Goal: Find specific page/section: Find specific page/section

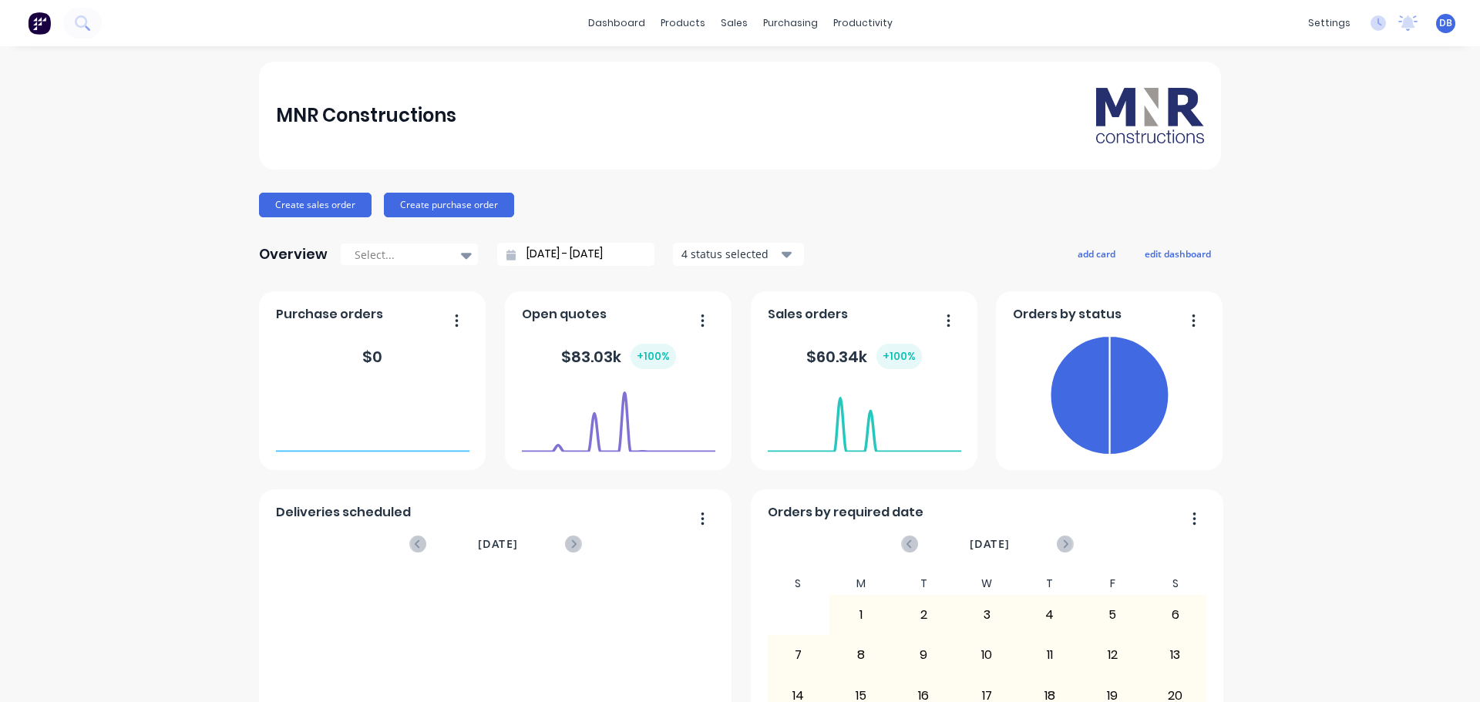
click at [1329, 296] on div "MNR Constructions Create sales order Create purchase order Overview Select... […" at bounding box center [740, 464] width 1480 height 805
click at [1353, 446] on div "MNR Constructions Create sales order Create purchase order Overview Select... […" at bounding box center [740, 464] width 1480 height 805
click at [848, 20] on div "productivity" at bounding box center [862, 23] width 75 height 23
click at [888, 72] on div "Workflow" at bounding box center [884, 74] width 46 height 14
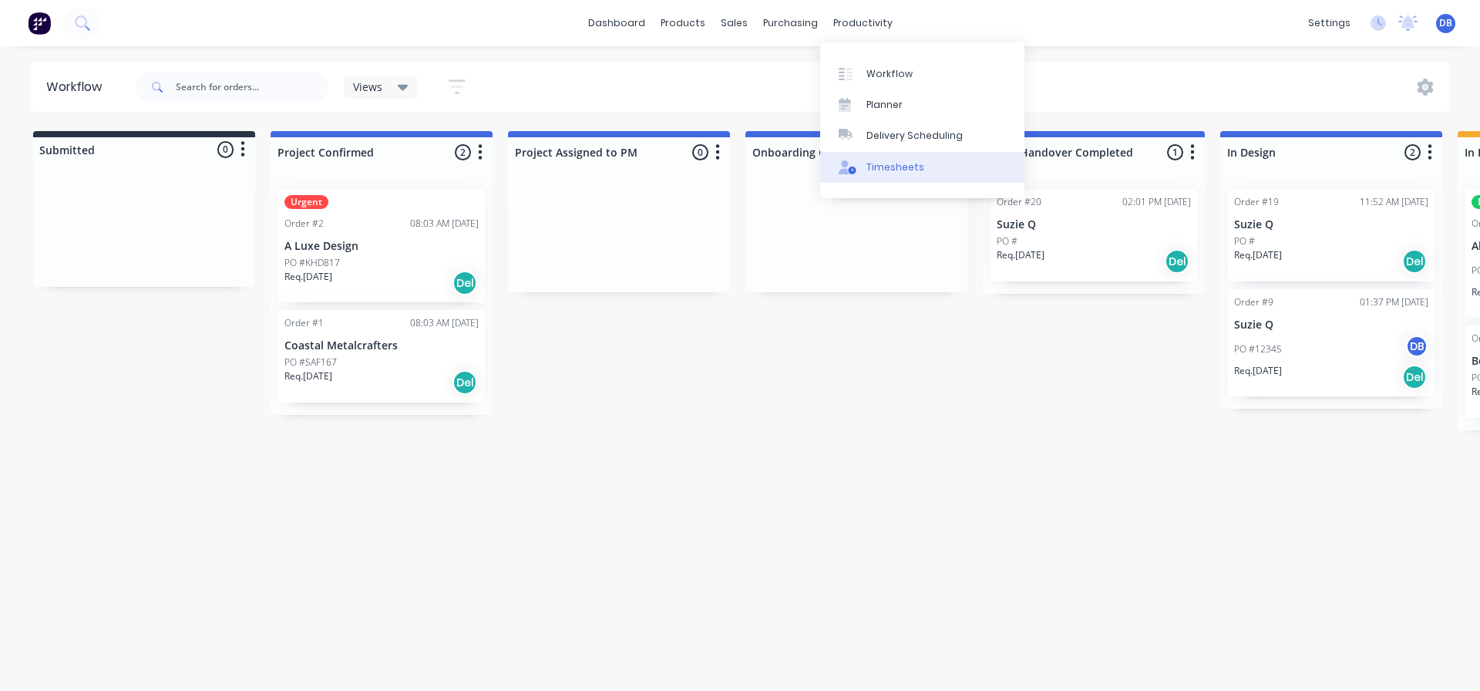
click at [896, 164] on div "Timesheets" at bounding box center [895, 167] width 58 height 14
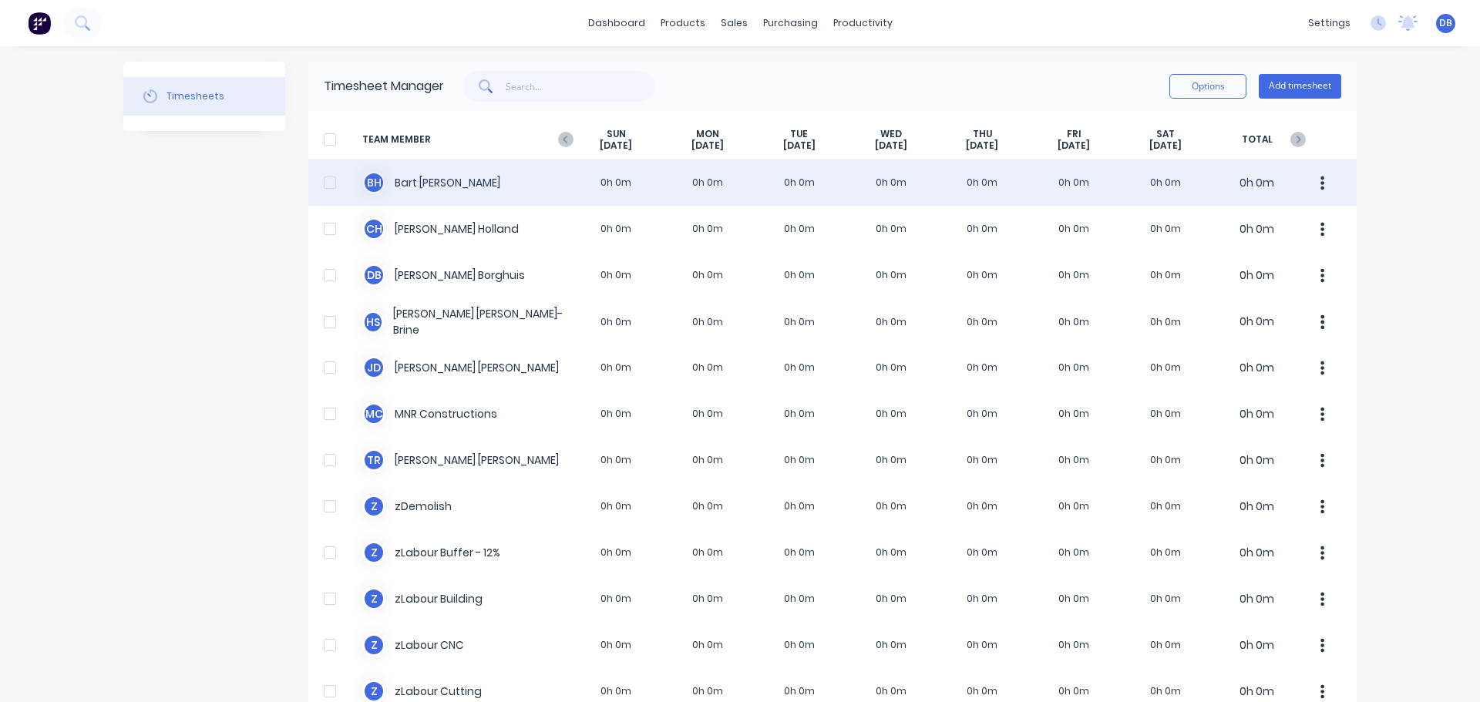
click at [456, 189] on div "B H [PERSON_NAME] 0h 0m 0h 0m 0h 0m 0h 0m 0h 0m 0h 0m 0h 0m 0h 0m" at bounding box center [832, 183] width 1048 height 46
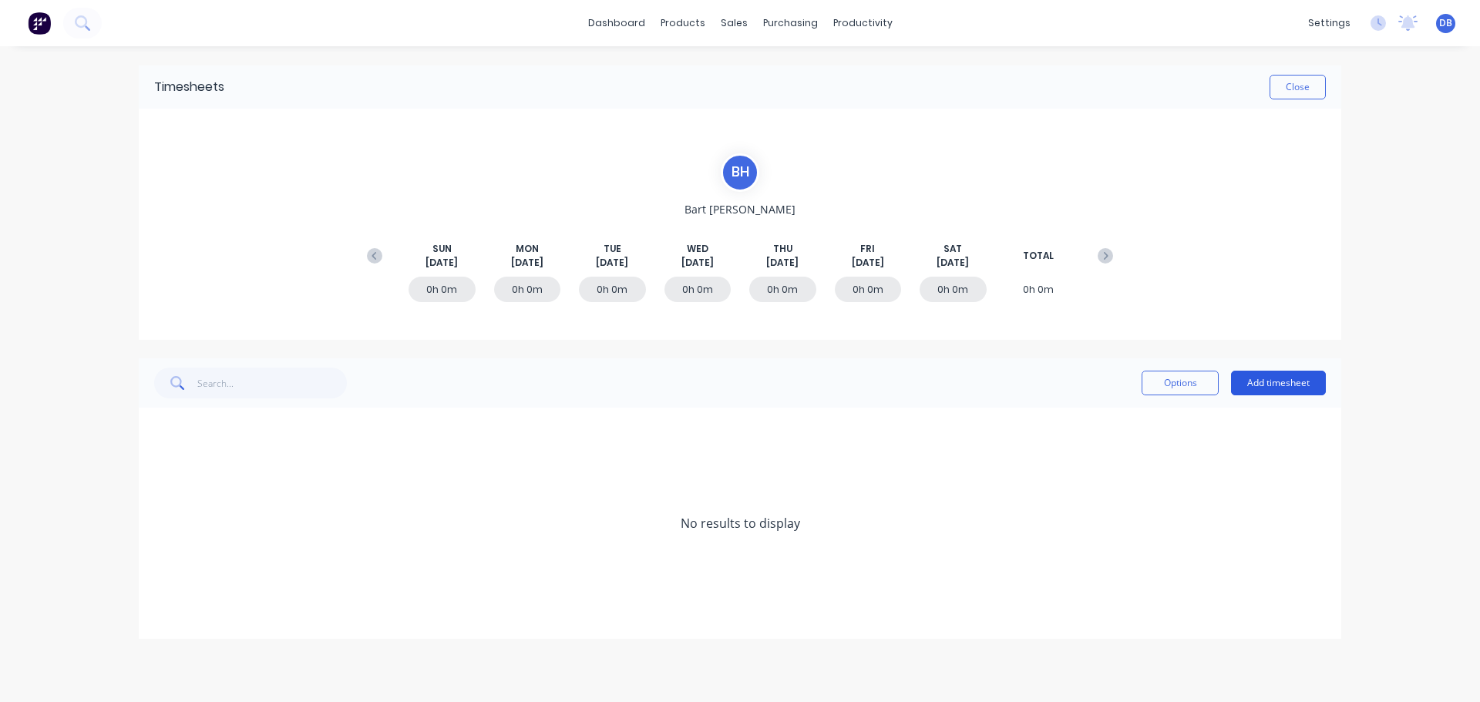
click at [1283, 375] on button "Add timesheet" at bounding box center [1278, 383] width 95 height 25
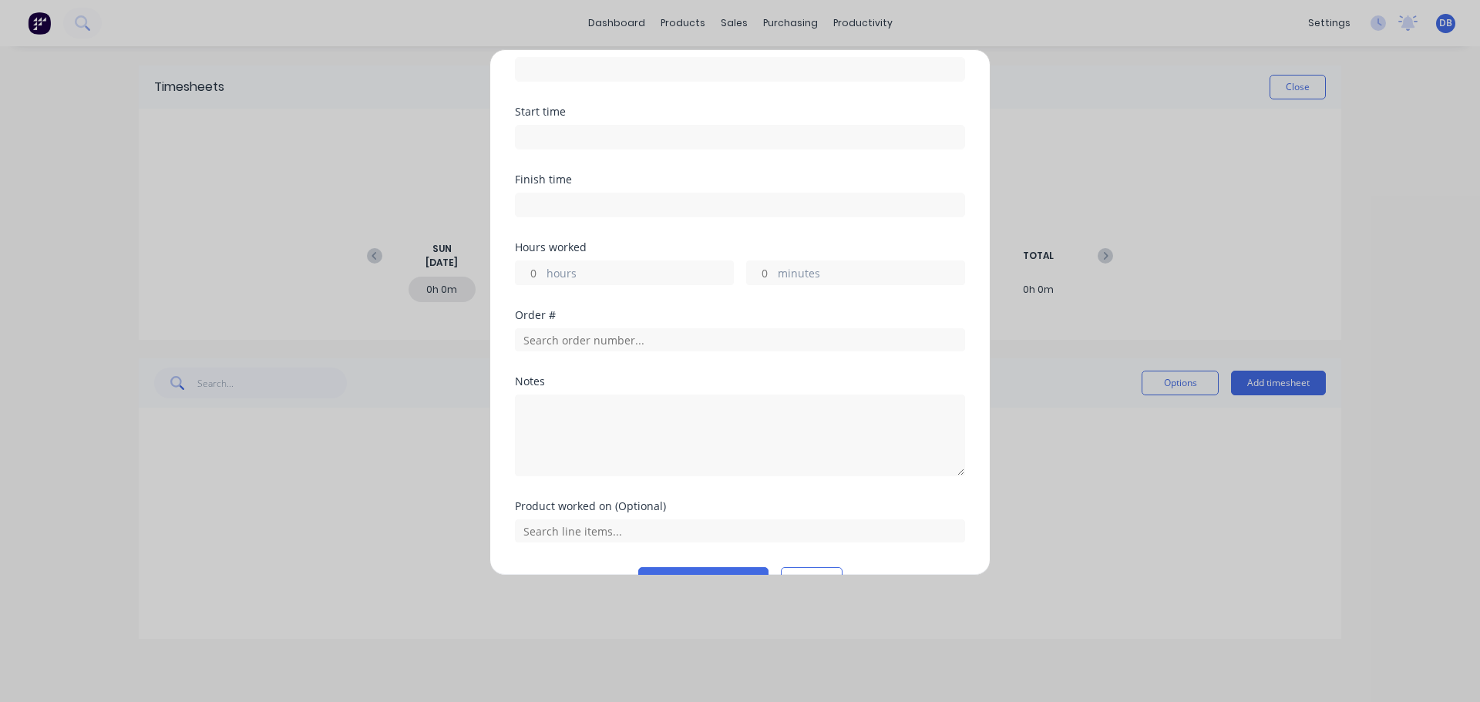
scroll to position [115, 0]
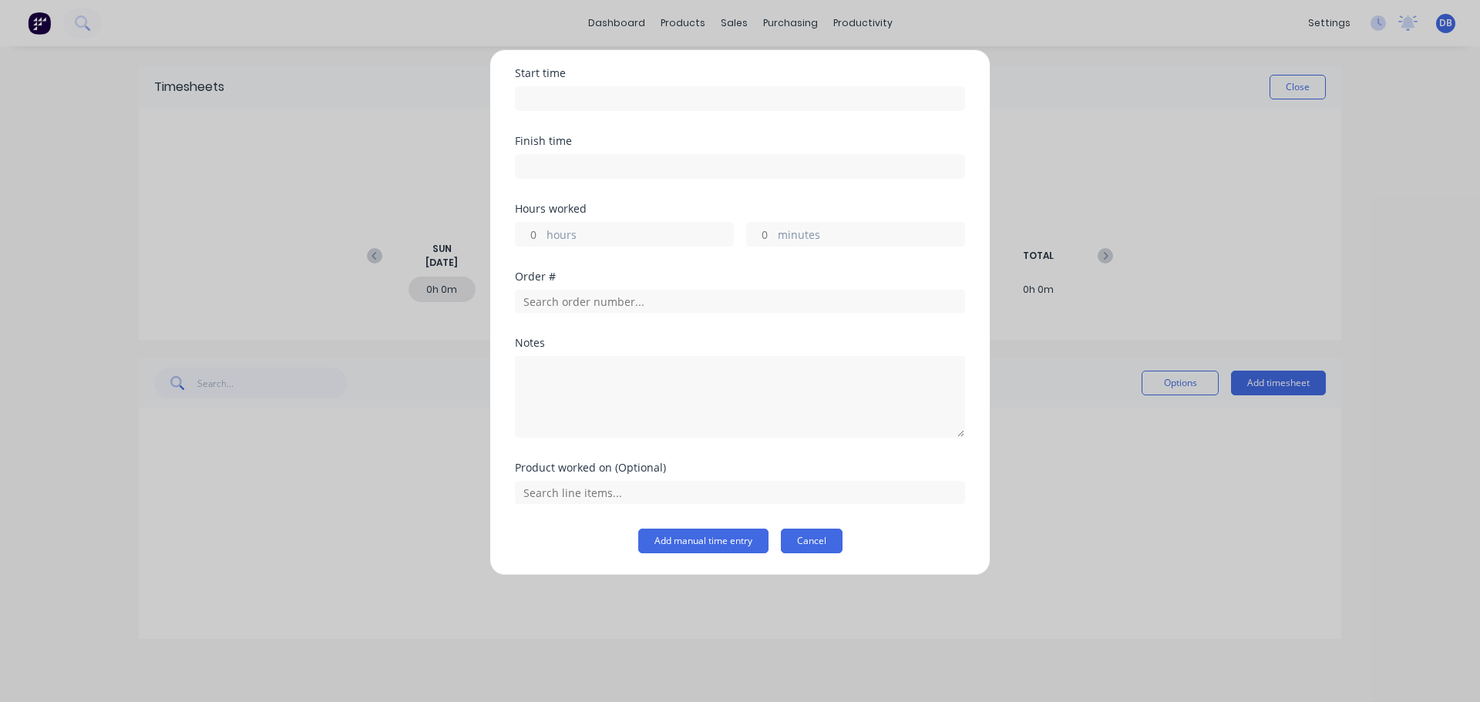
click at [806, 540] on button "Cancel" at bounding box center [812, 541] width 62 height 25
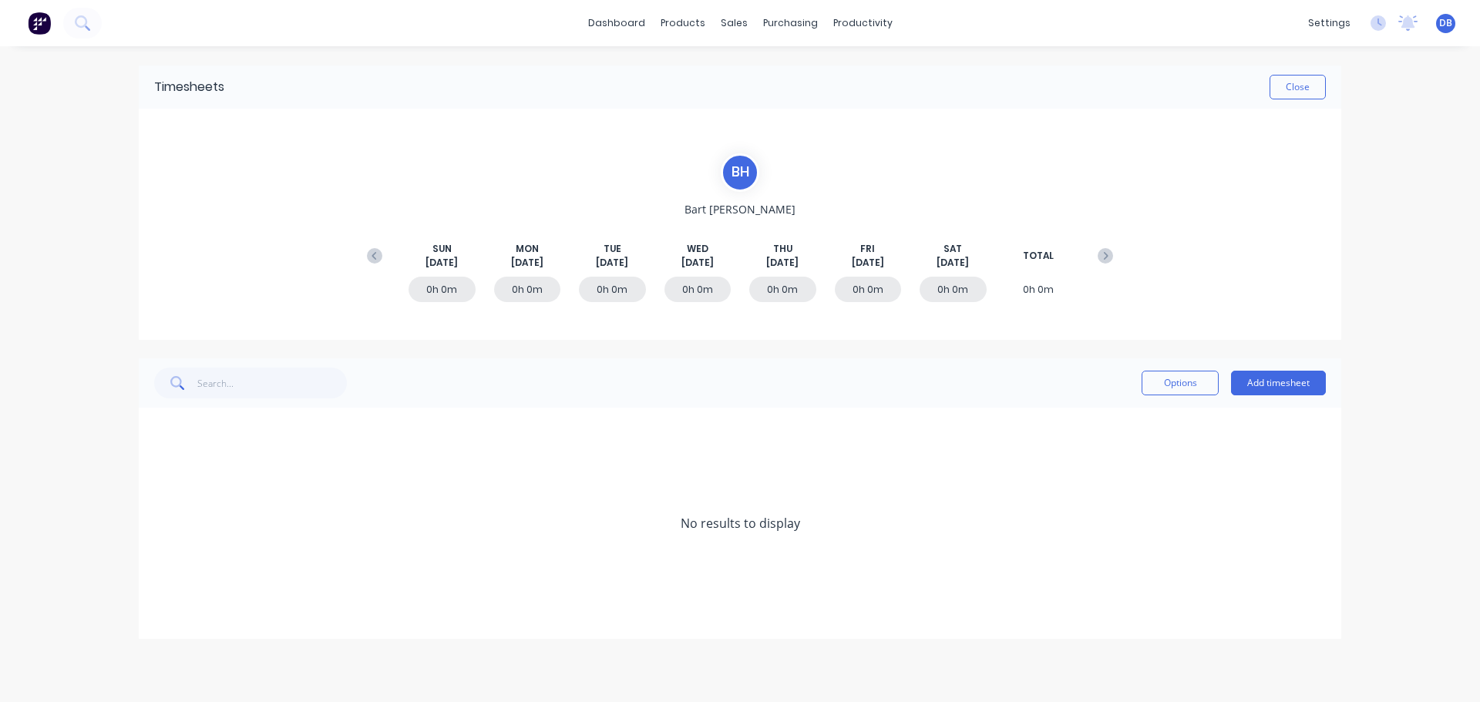
click at [1329, 210] on div "[PERSON_NAME] [PERSON_NAME] [DATE] [DATE] [DATE] [DATE] [DATE] [DATE] [DATE] TO…" at bounding box center [740, 224] width 1202 height 231
click at [1331, 210] on div "[PERSON_NAME] [PERSON_NAME] [DATE] [DATE] [DATE] [DATE] [DATE] [DATE] [DATE] TO…" at bounding box center [740, 224] width 1202 height 231
click at [1371, 278] on div "dashboard products sales purchasing productivity dashboard products Product Cat…" at bounding box center [740, 351] width 1480 height 702
click at [569, 77] on div "Close" at bounding box center [774, 87] width 1101 height 25
click at [614, 20] on link "dashboard" at bounding box center [616, 23] width 72 height 23
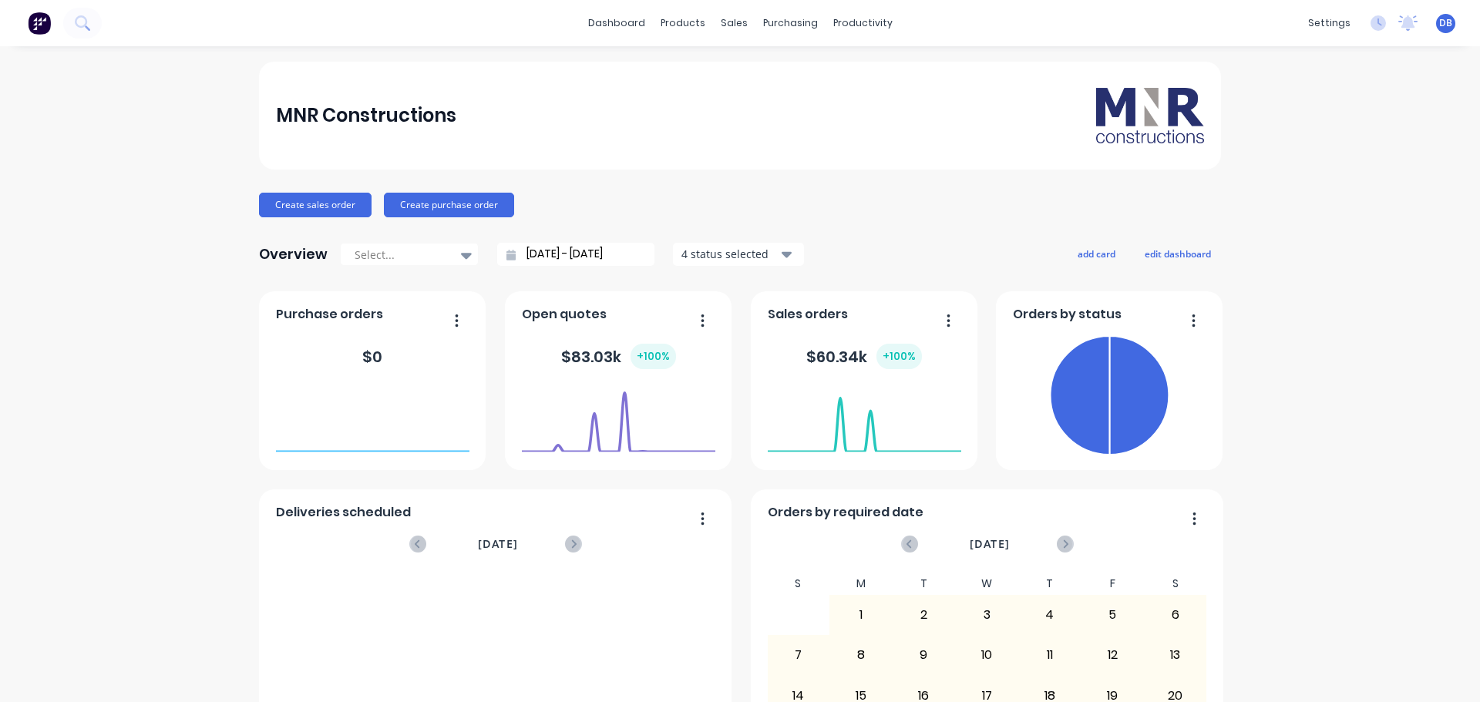
click at [876, 163] on div "MNR Constructions" at bounding box center [740, 116] width 962 height 108
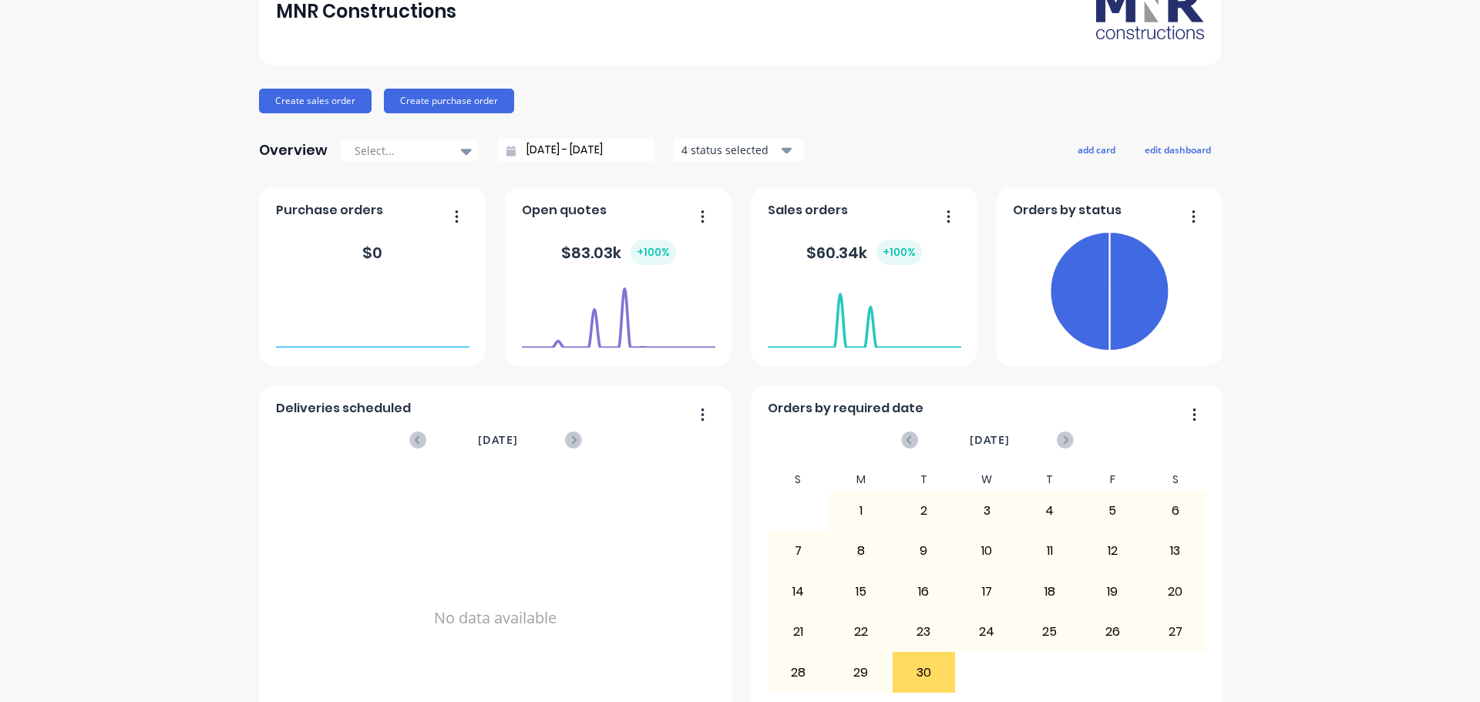
scroll to position [180, 0]
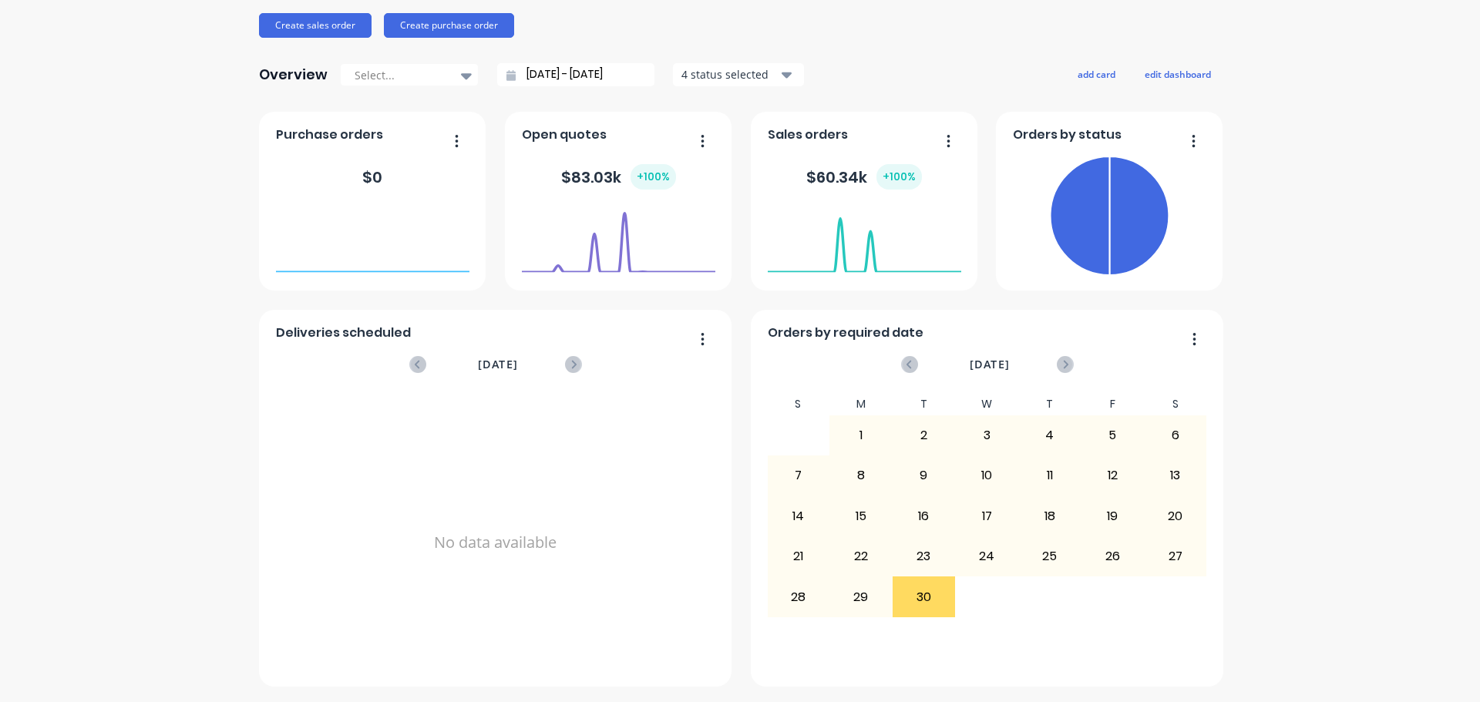
click at [1336, 209] on div "MNR Constructions Create sales order Create purchase order Overview Select... […" at bounding box center [740, 284] width 1480 height 805
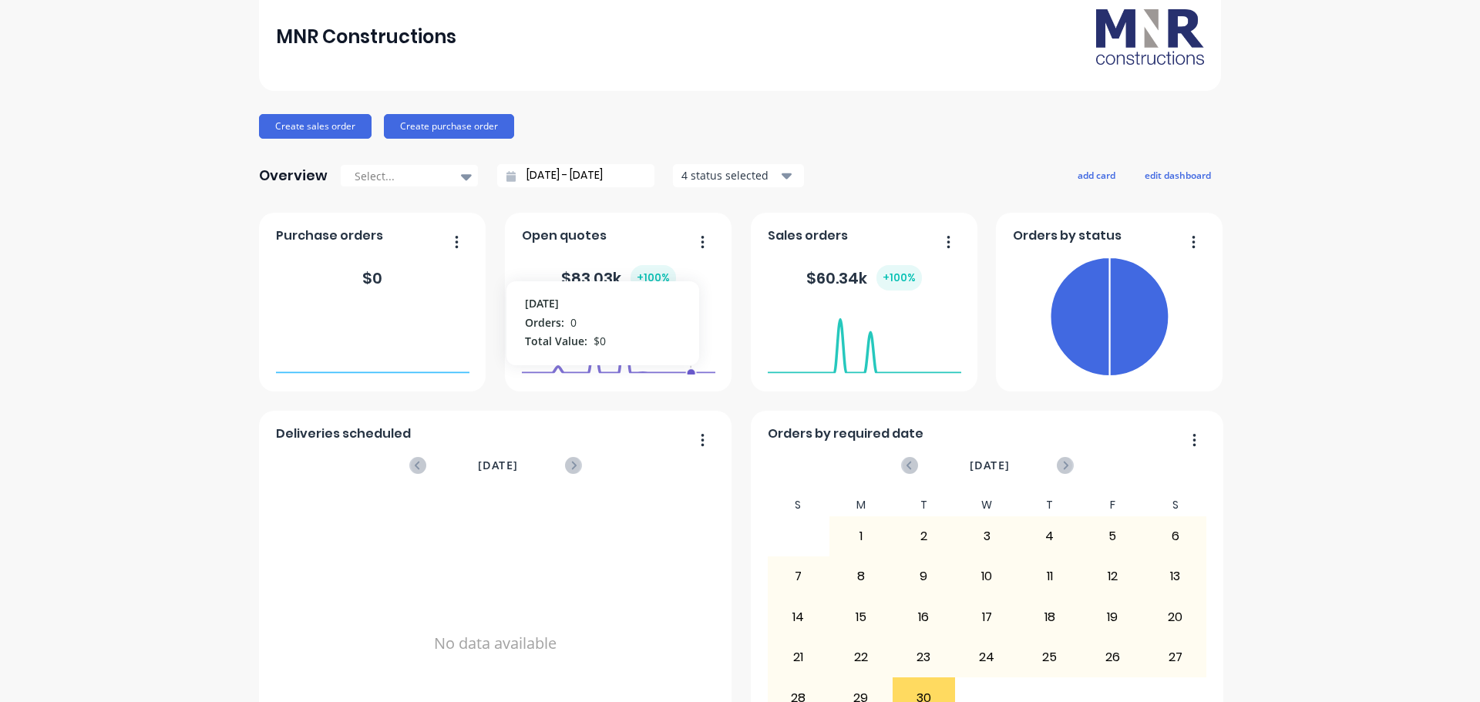
scroll to position [0, 0]
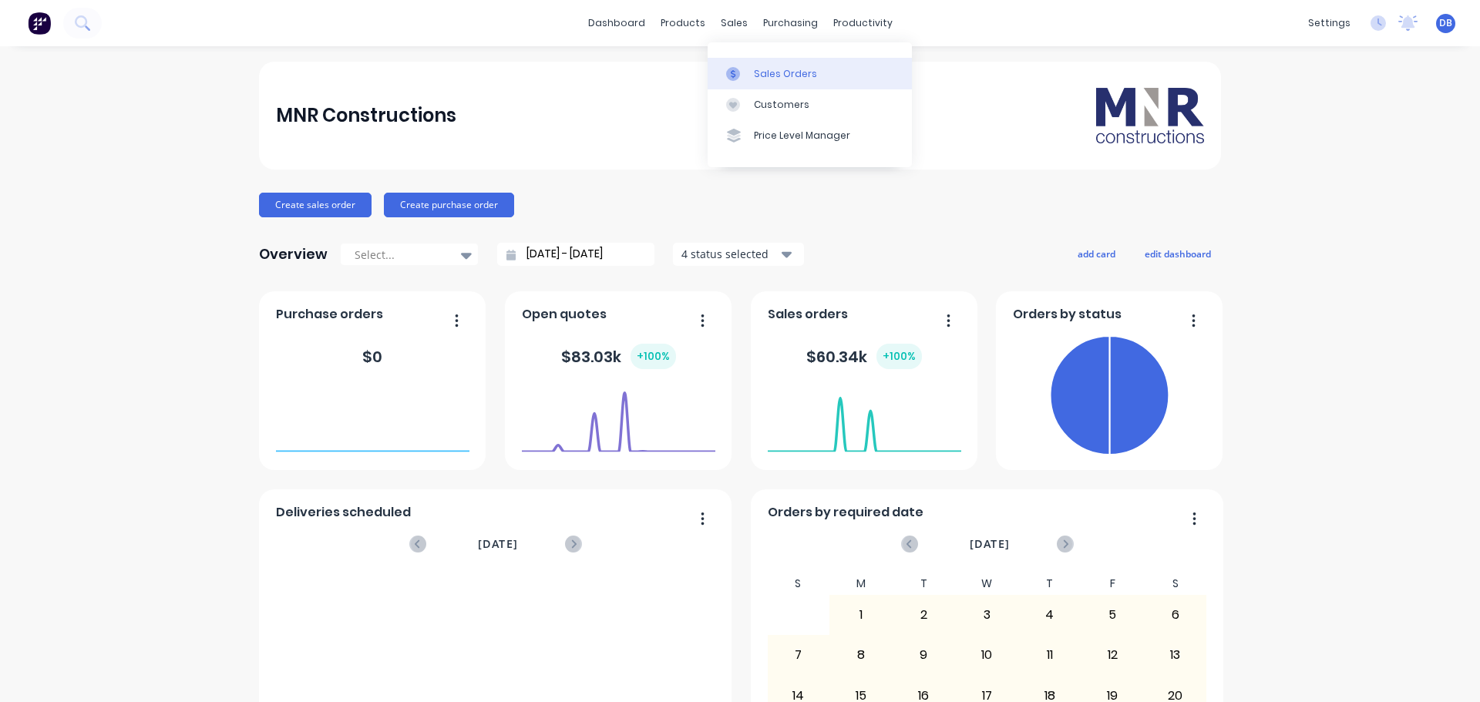
drag, startPoint x: 748, startPoint y: 73, endPoint x: 909, endPoint y: 104, distance: 164.0
click at [750, 73] on link "Sales Orders" at bounding box center [810, 73] width 204 height 31
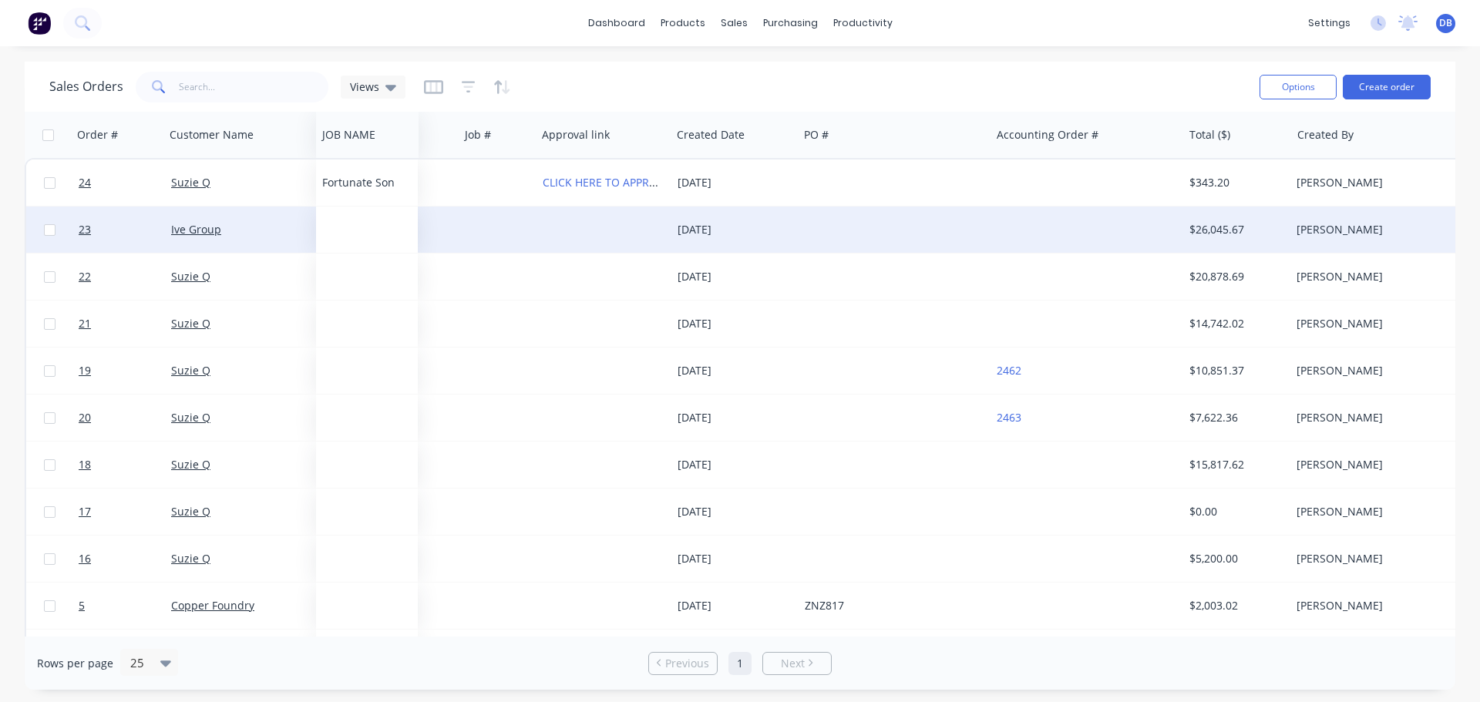
drag, startPoint x: 1214, startPoint y: 136, endPoint x: 671, endPoint y: 213, distance: 548.8
click at [345, 156] on div "JOB NAME" at bounding box center [367, 135] width 103 height 46
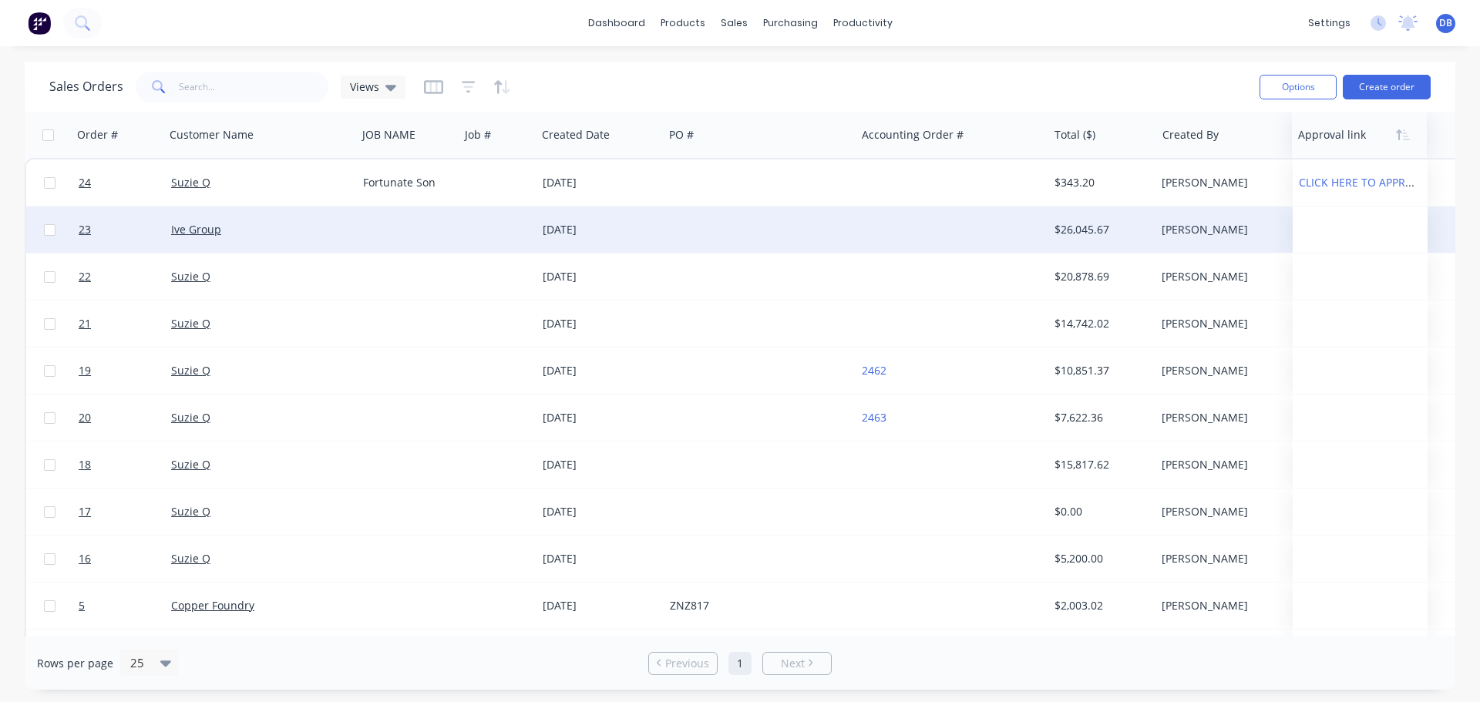
drag, startPoint x: 582, startPoint y: 139, endPoint x: 1338, endPoint y: 140, distance: 756.1
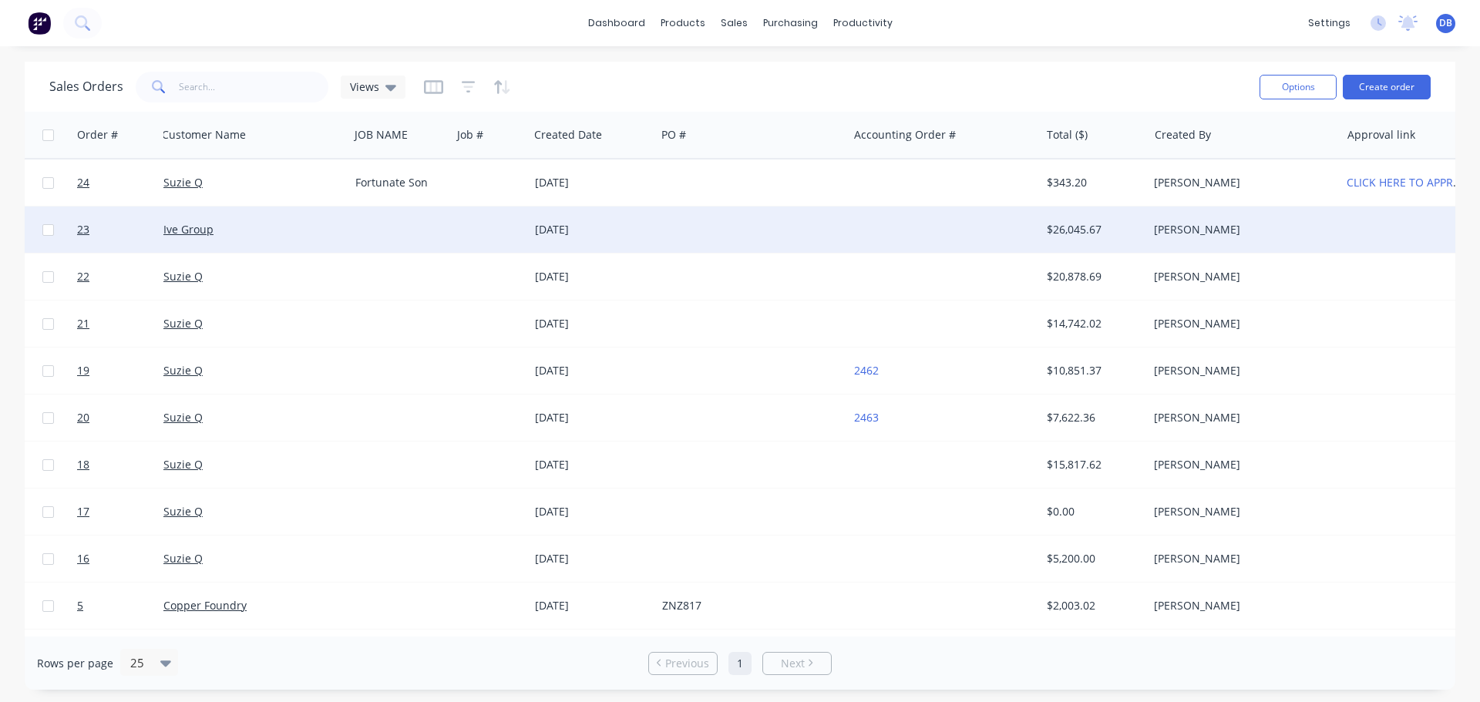
scroll to position [0, 186]
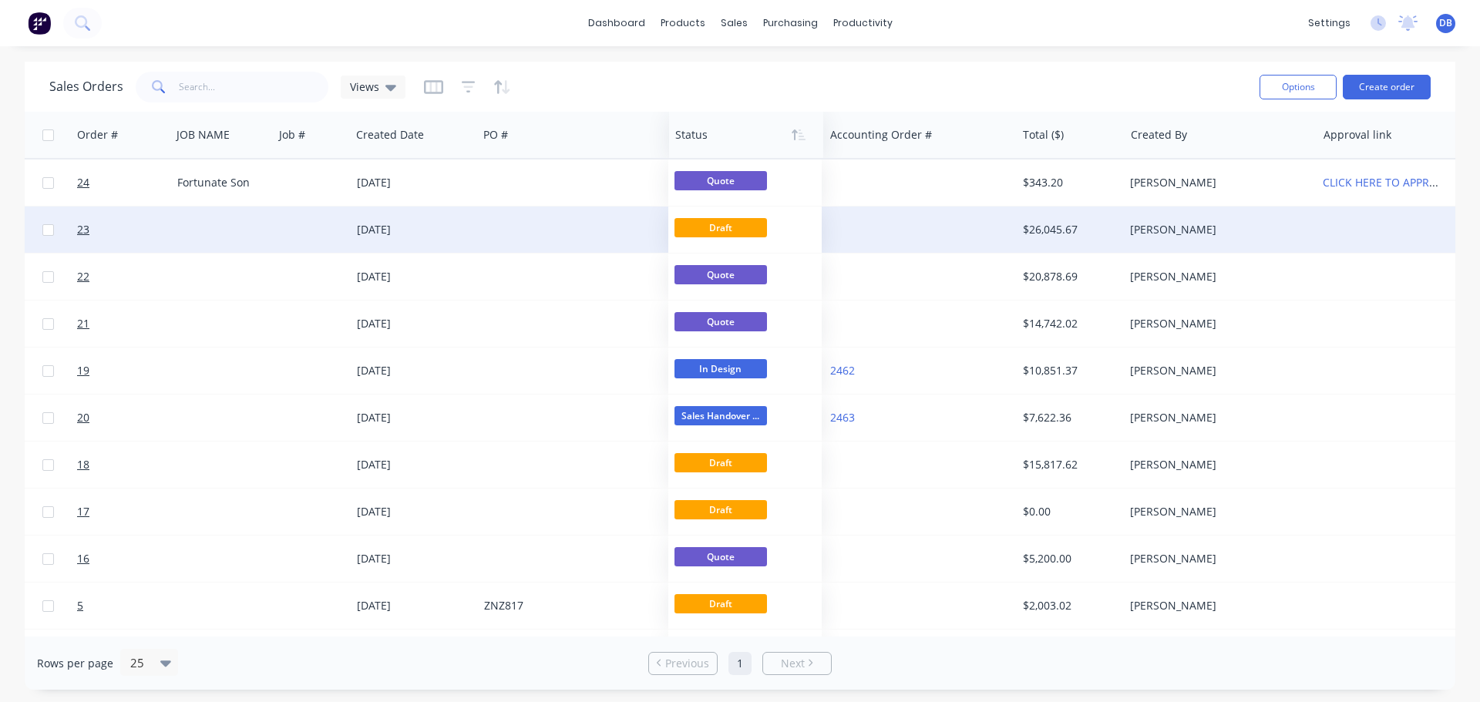
drag, startPoint x: 1338, startPoint y: 133, endPoint x: 702, endPoint y: 150, distance: 636.0
click at [702, 150] on div at bounding box center [742, 134] width 135 height 31
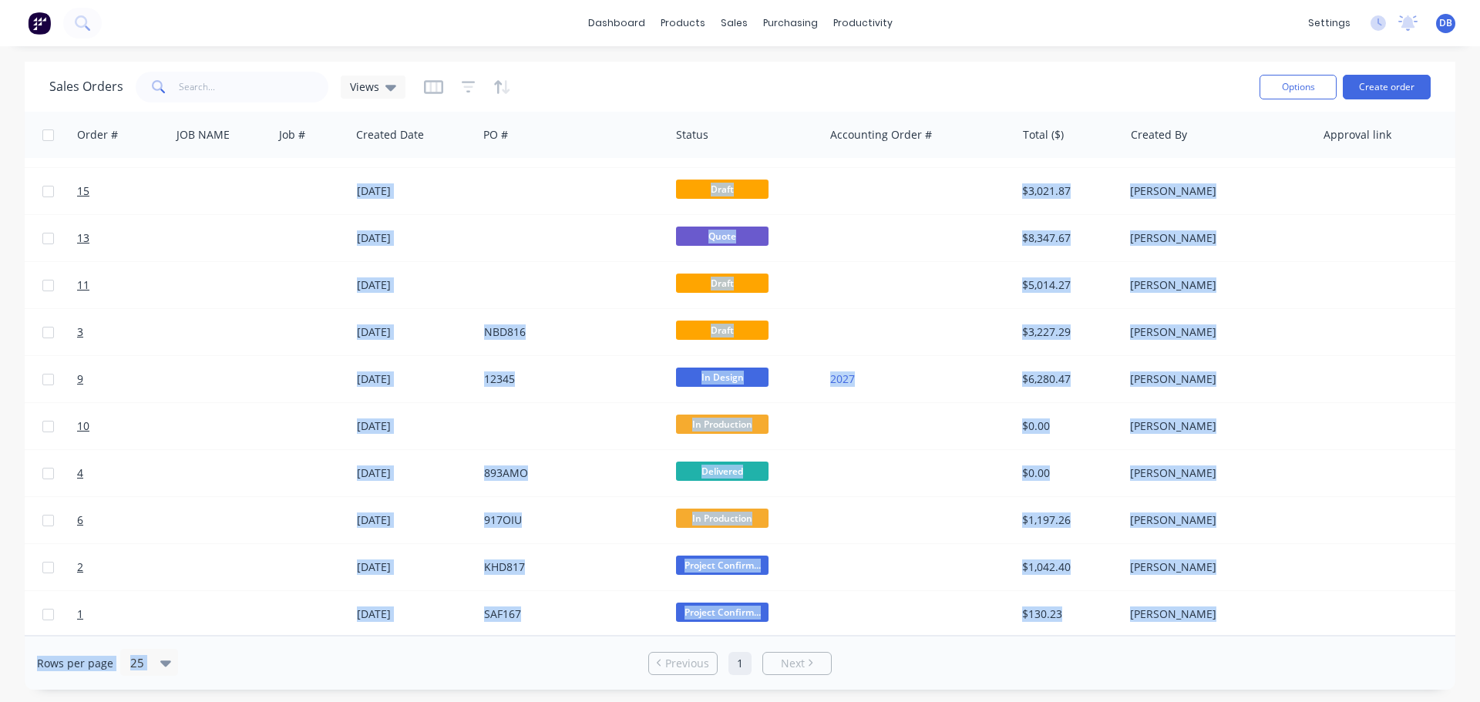
drag, startPoint x: 916, startPoint y: 626, endPoint x: 664, endPoint y: 637, distance: 252.3
click at [664, 637] on div "Sales Orders Views Options Create order Order # Customer Name JOB NAME Job # Cr…" at bounding box center [740, 376] width 1430 height 628
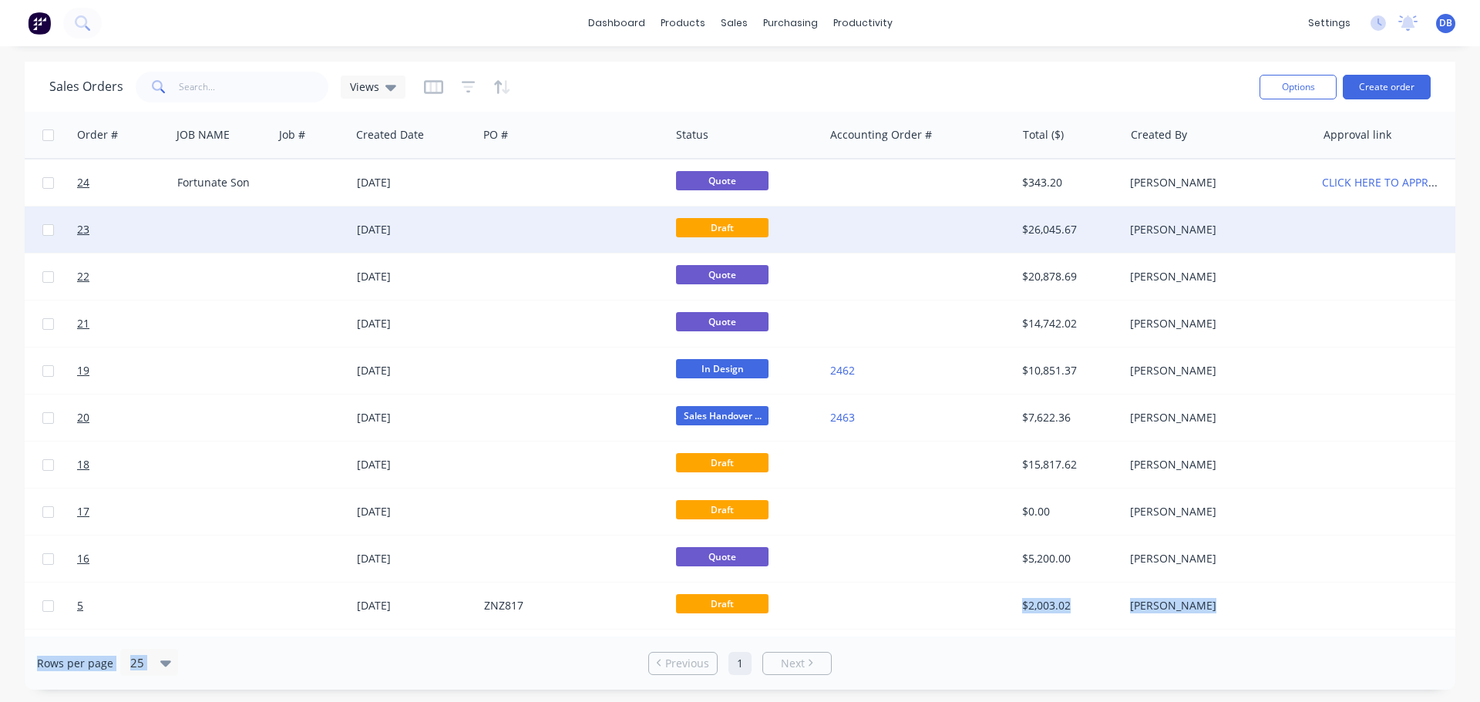
scroll to position [0, 0]
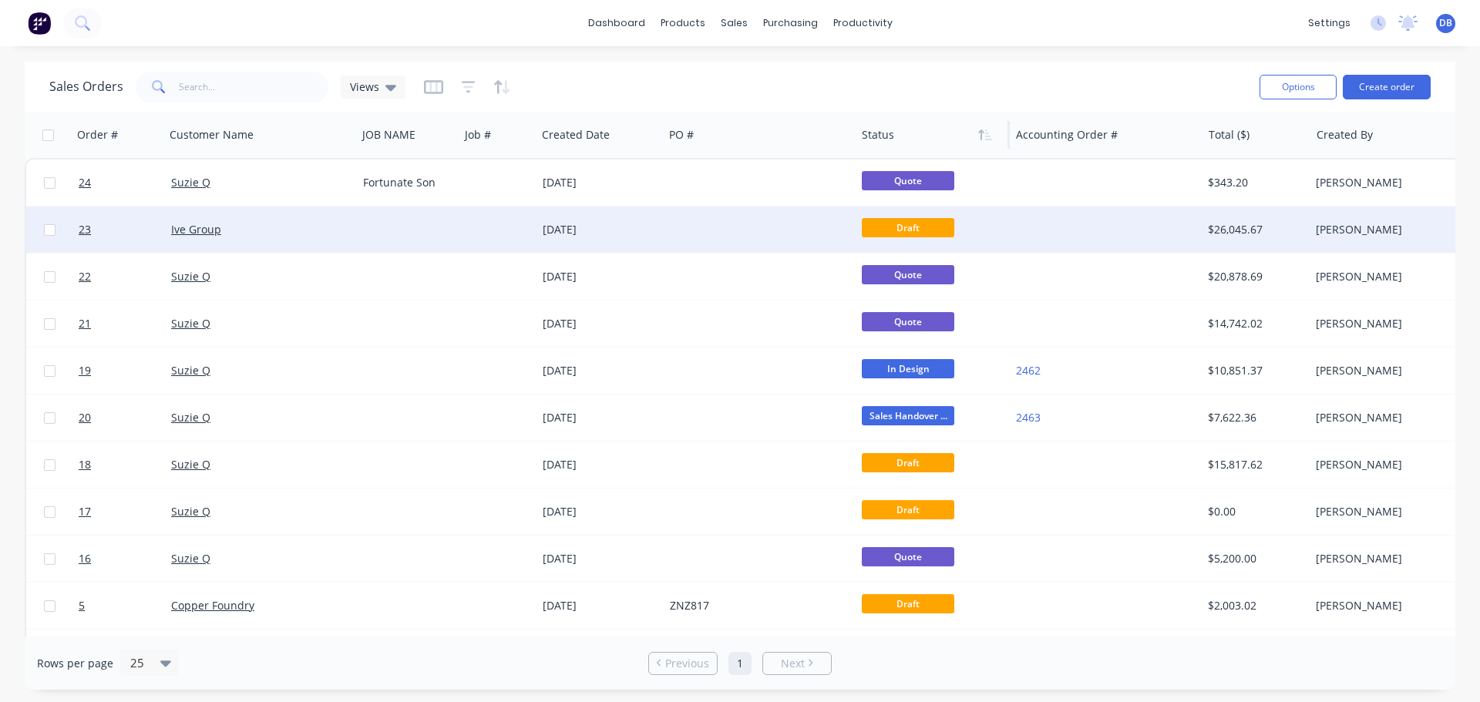
drag, startPoint x: 861, startPoint y: 86, endPoint x: 876, endPoint y: 126, distance: 41.9
click at [860, 88] on div "Sales Orders Views" at bounding box center [648, 87] width 1198 height 38
click at [665, 21] on div "products" at bounding box center [683, 23] width 60 height 23
click at [617, 19] on link "dashboard" at bounding box center [616, 23] width 72 height 23
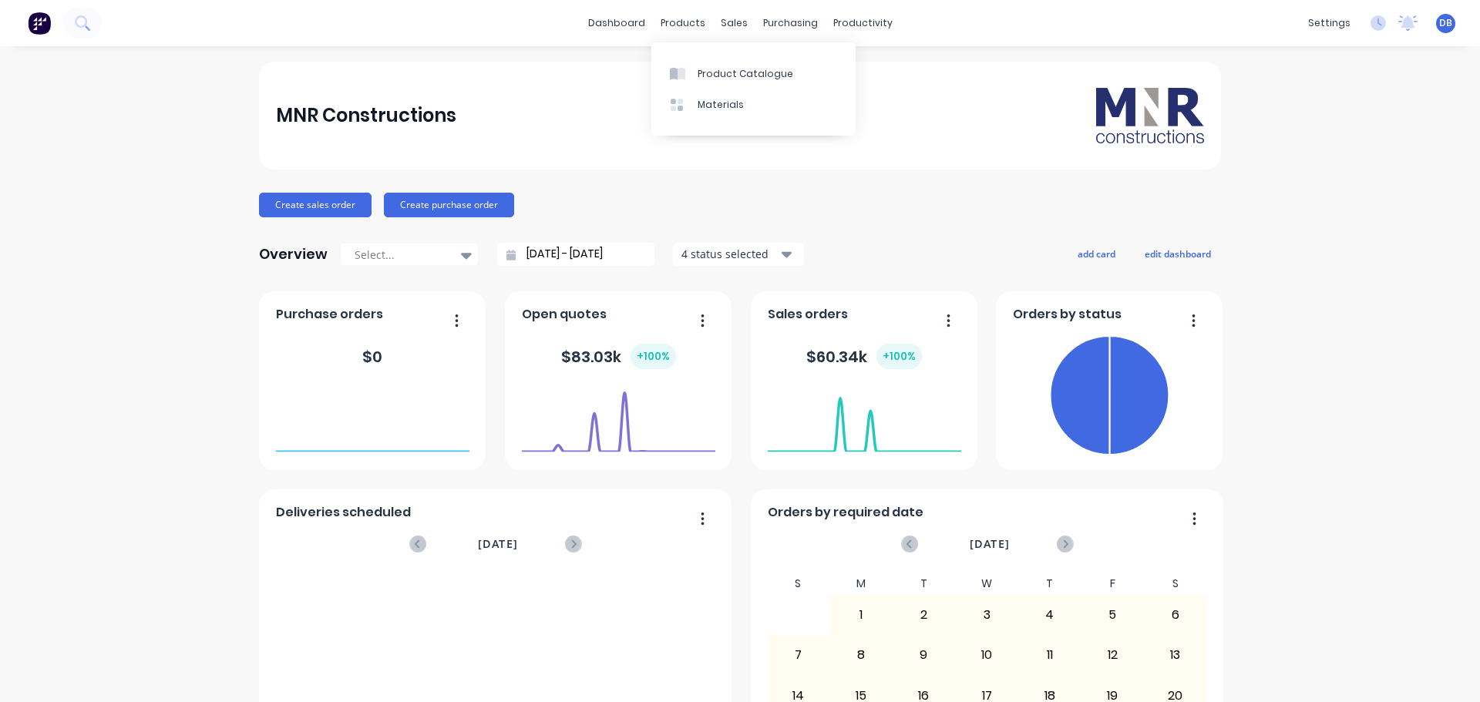
drag, startPoint x: 681, startPoint y: 25, endPoint x: 712, endPoint y: 45, distance: 37.4
click at [681, 25] on div "products" at bounding box center [683, 23] width 60 height 23
click at [762, 75] on div "Sales Orders" at bounding box center [785, 74] width 63 height 14
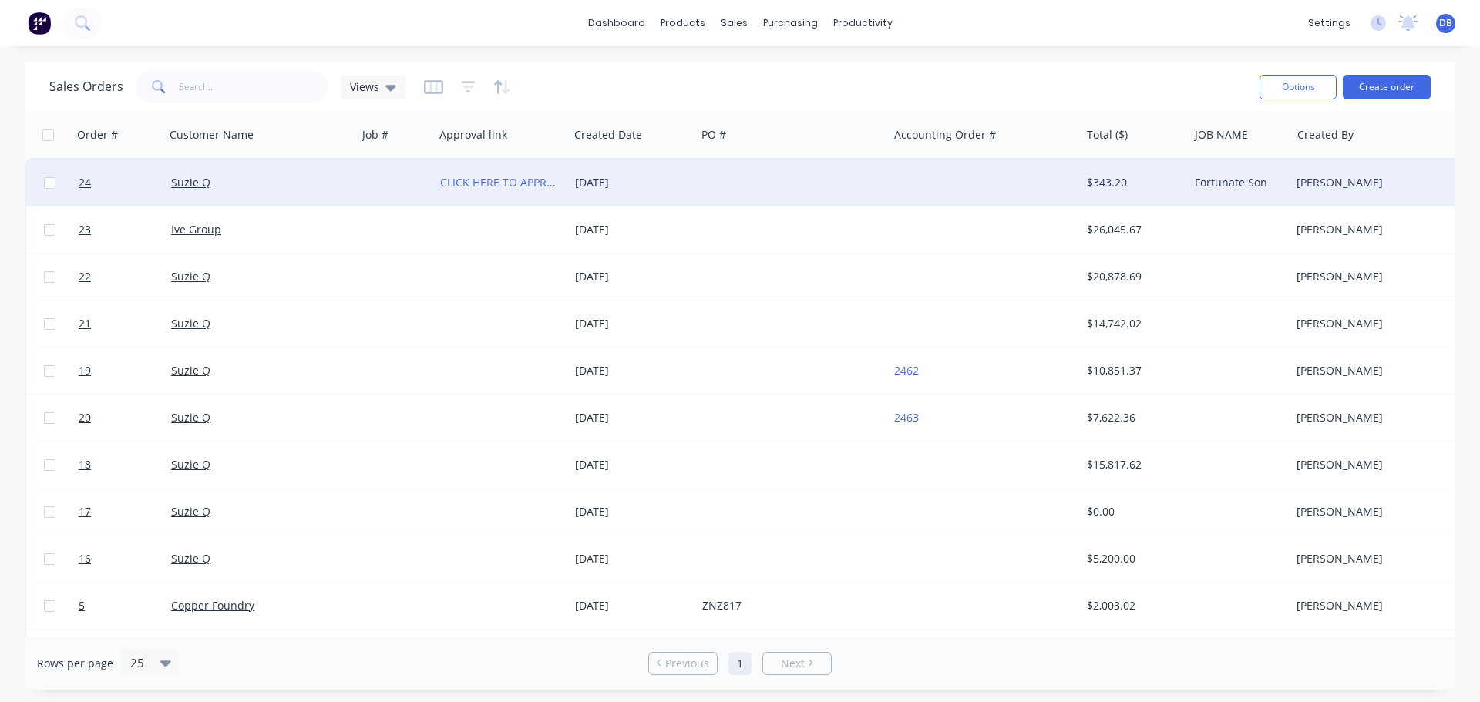
click at [381, 182] on div at bounding box center [395, 183] width 77 height 46
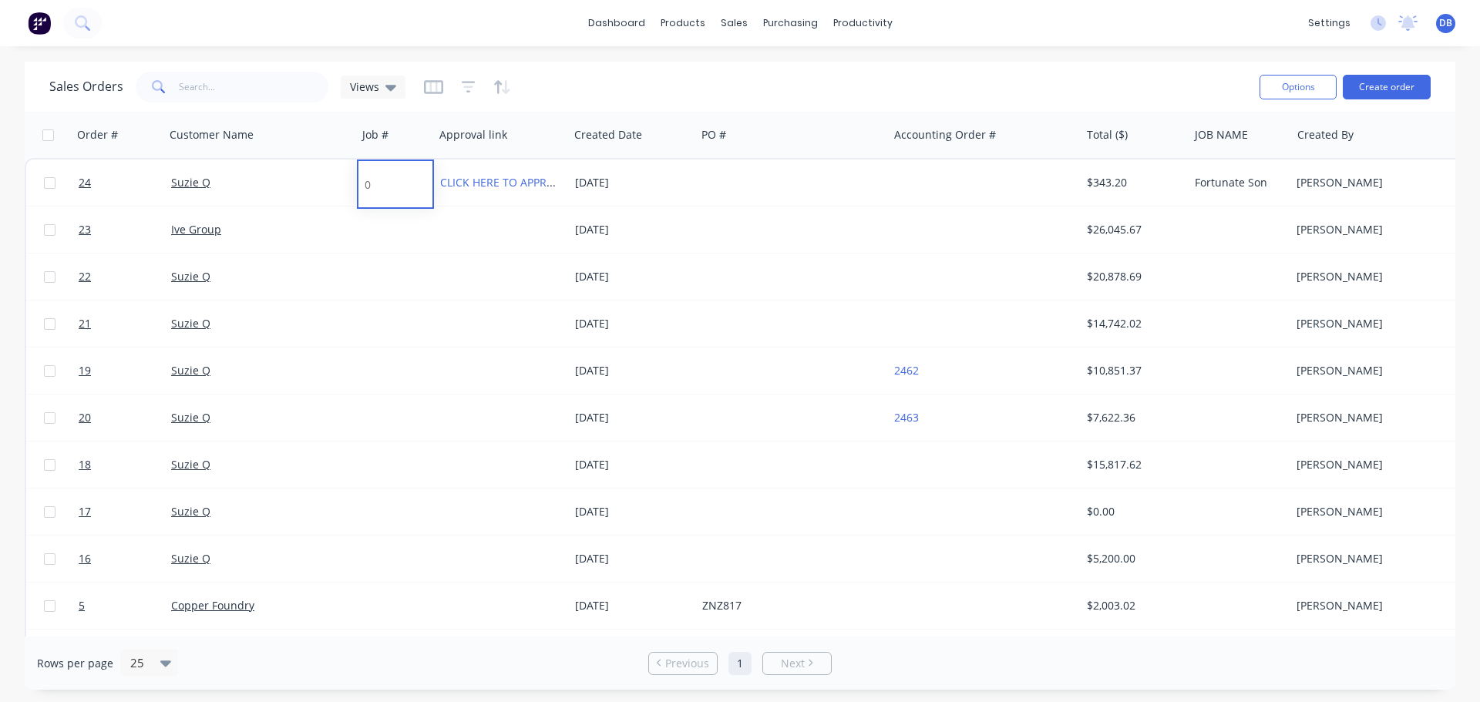
click at [753, 90] on div "Sales Orders Views" at bounding box center [648, 87] width 1198 height 38
click at [1300, 83] on button "Options" at bounding box center [1297, 87] width 77 height 25
click at [1157, 58] on div "dashboard products sales purchasing productivity dashboard products Product Cat…" at bounding box center [740, 351] width 1480 height 702
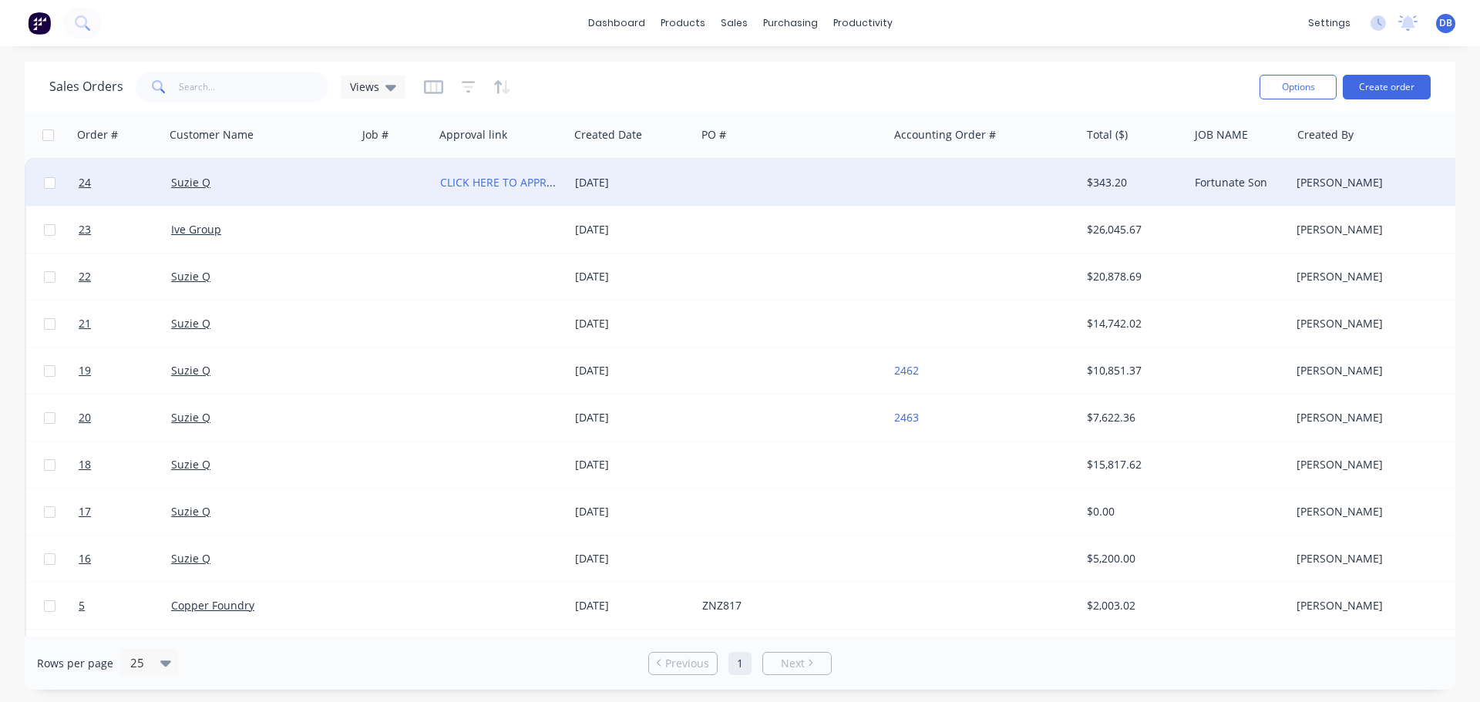
click at [728, 176] on div at bounding box center [792, 183] width 192 height 46
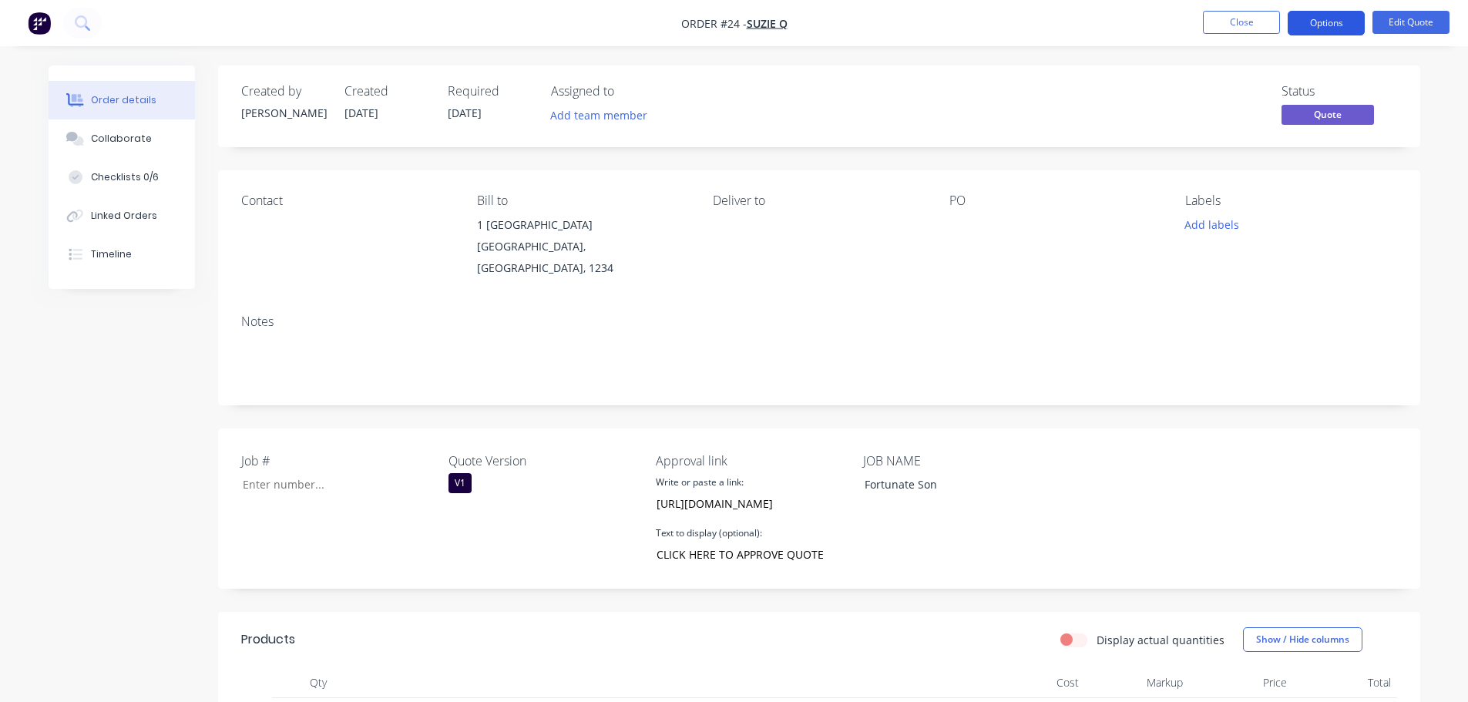
click at [1312, 32] on button "Options" at bounding box center [1326, 23] width 77 height 25
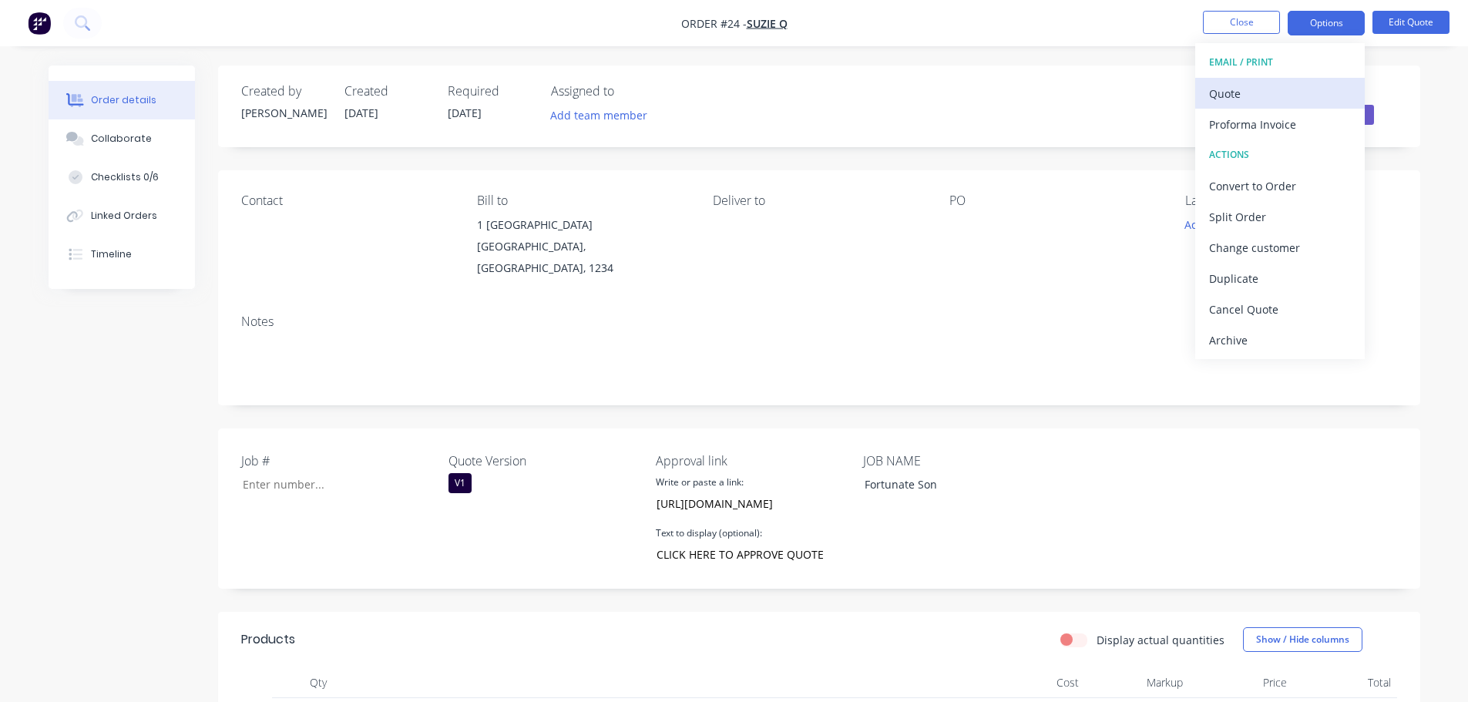
click at [1254, 99] on div "Quote" at bounding box center [1280, 93] width 142 height 22
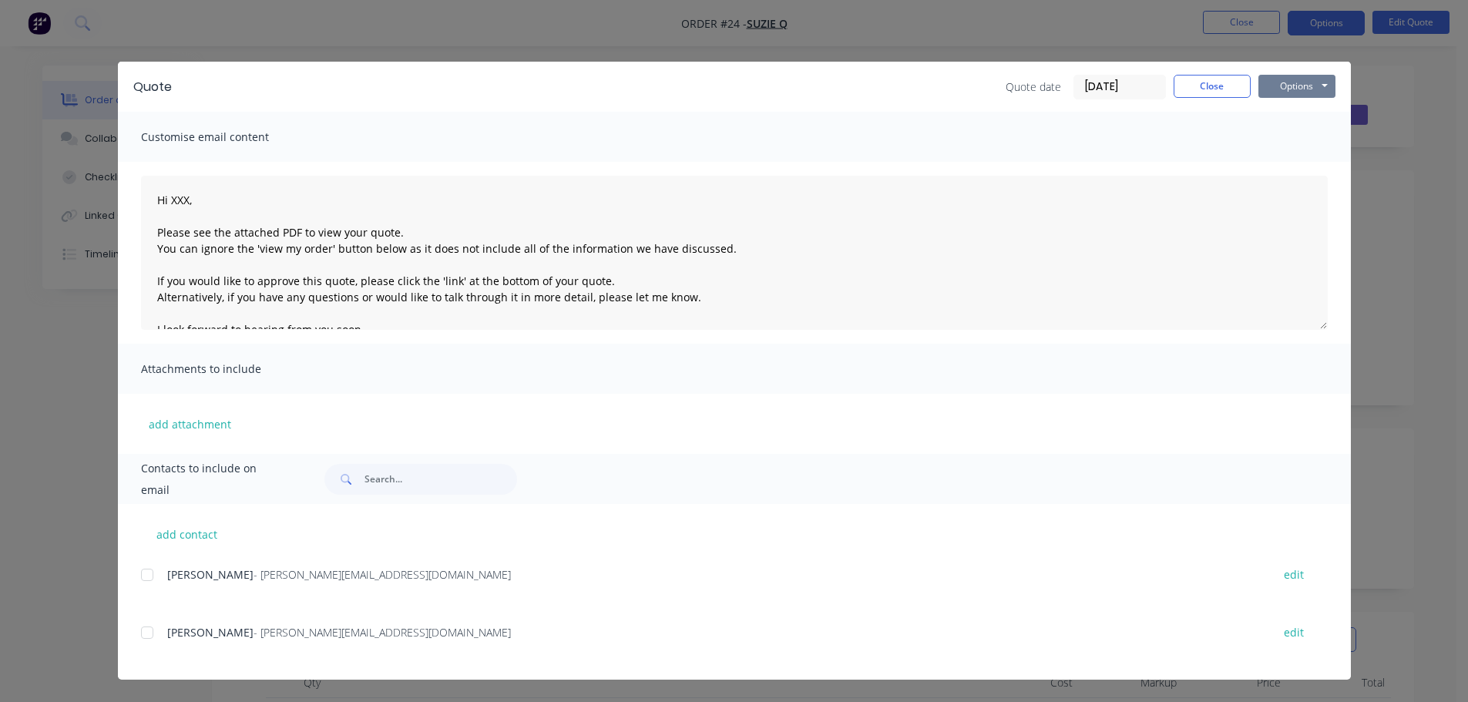
click at [1315, 96] on button "Options" at bounding box center [1297, 86] width 77 height 23
click at [1305, 114] on button "Preview" at bounding box center [1308, 113] width 99 height 25
click at [1212, 86] on button "Close" at bounding box center [1212, 86] width 77 height 23
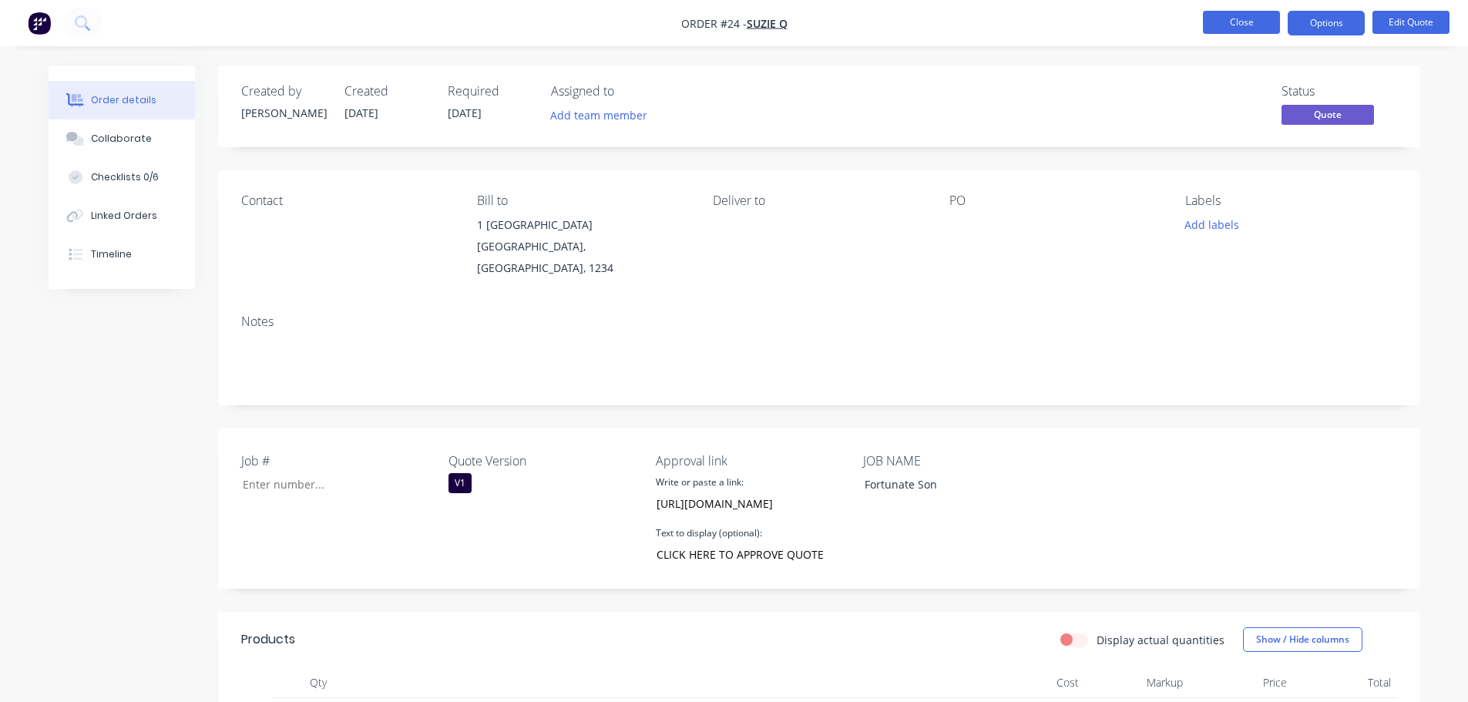
click at [1220, 26] on button "Close" at bounding box center [1241, 22] width 77 height 23
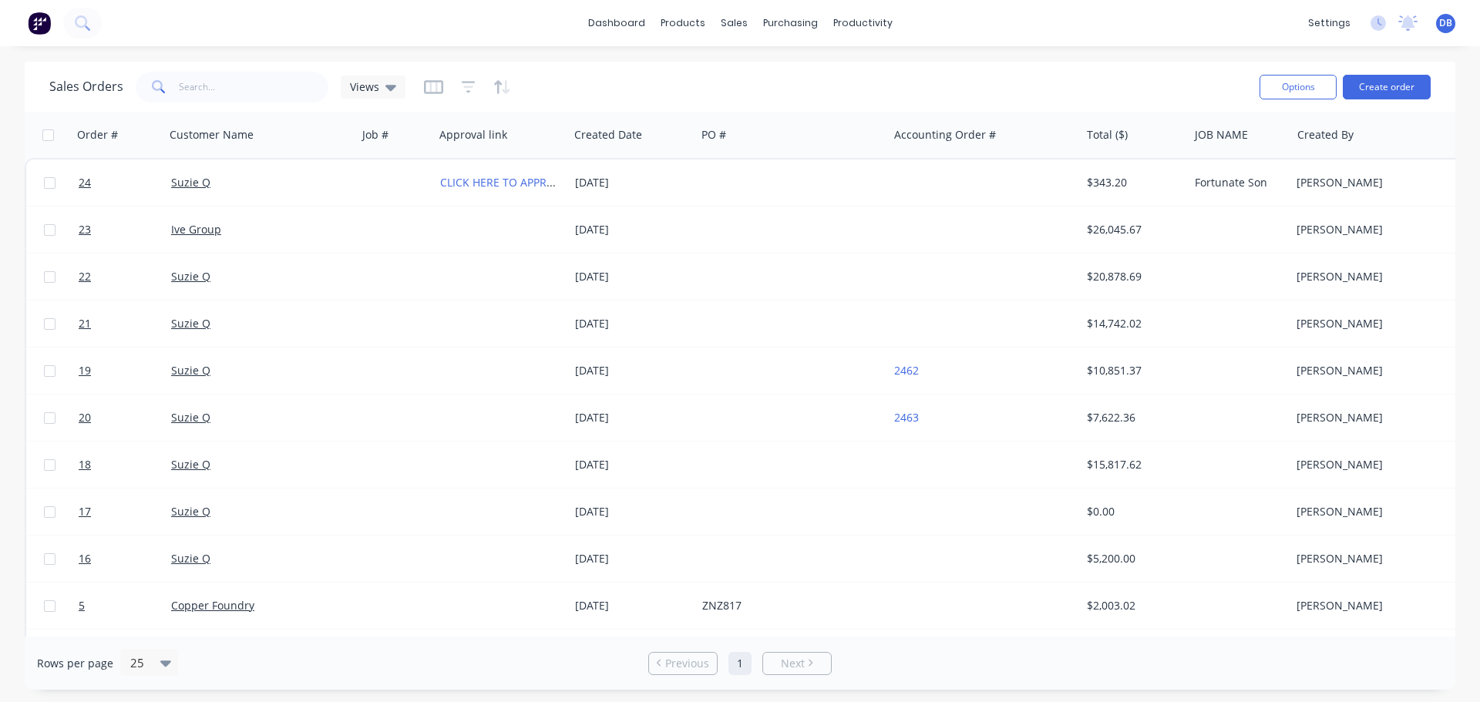
click at [1010, 94] on div "Sales Orders Views" at bounding box center [648, 87] width 1198 height 38
click at [463, 86] on icon "button" at bounding box center [468, 87] width 10 height 2
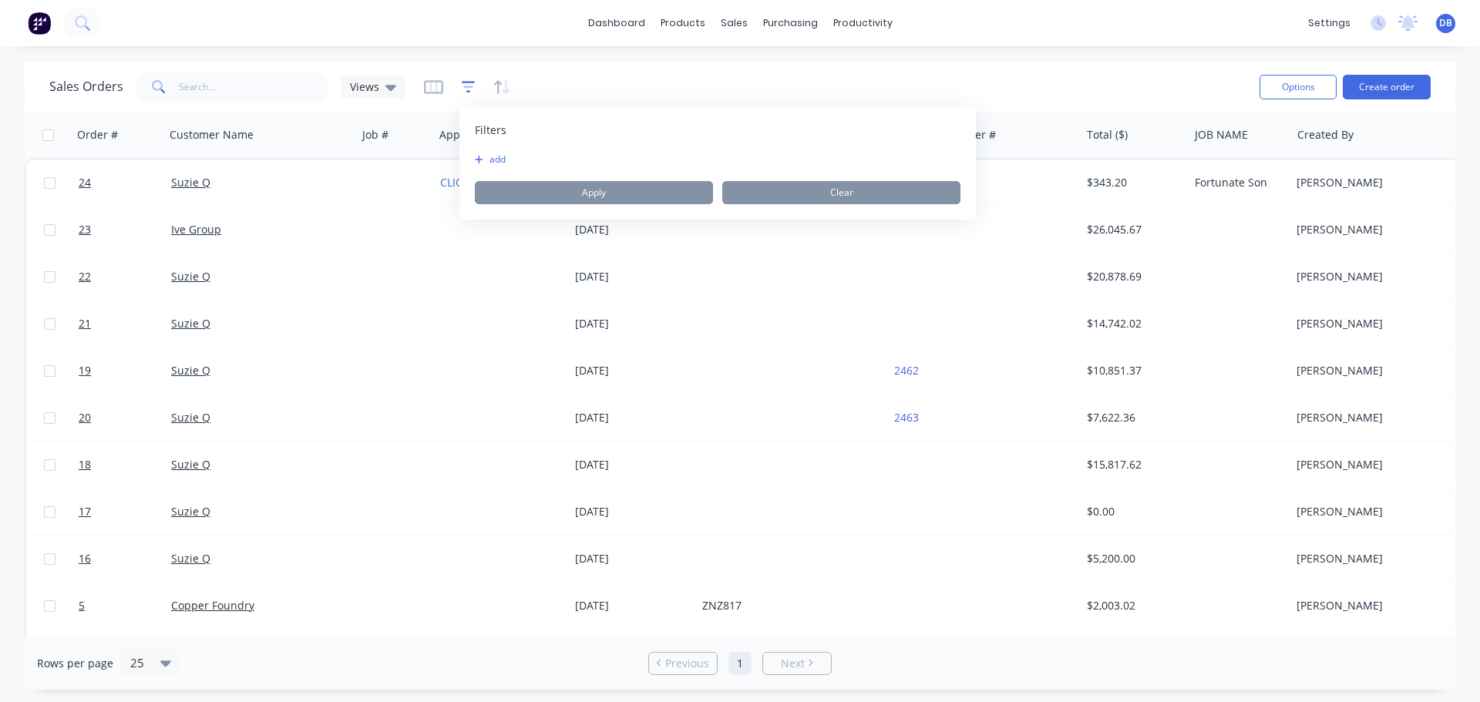
click at [465, 86] on icon "button" at bounding box center [468, 87] width 10 height 2
click at [432, 86] on icon "button" at bounding box center [433, 86] width 19 height 15
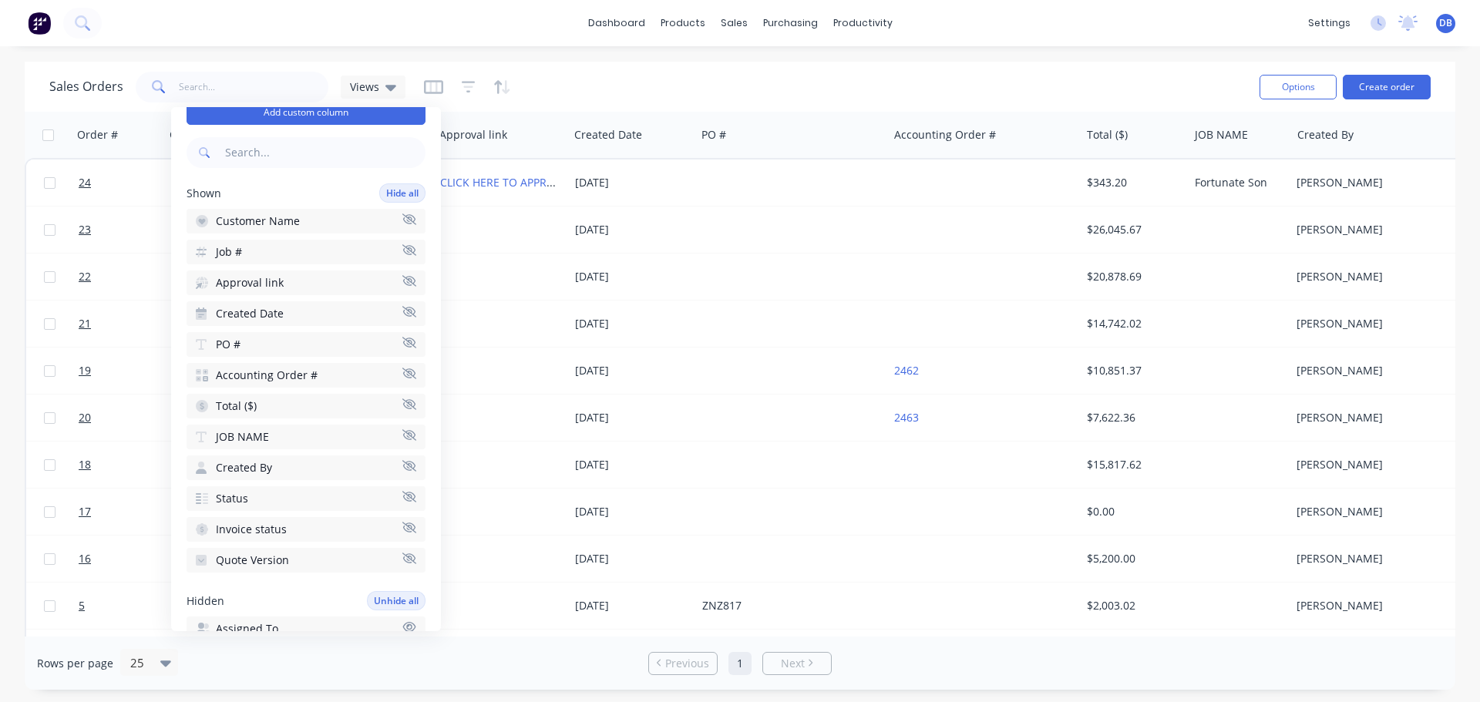
scroll to position [77, 0]
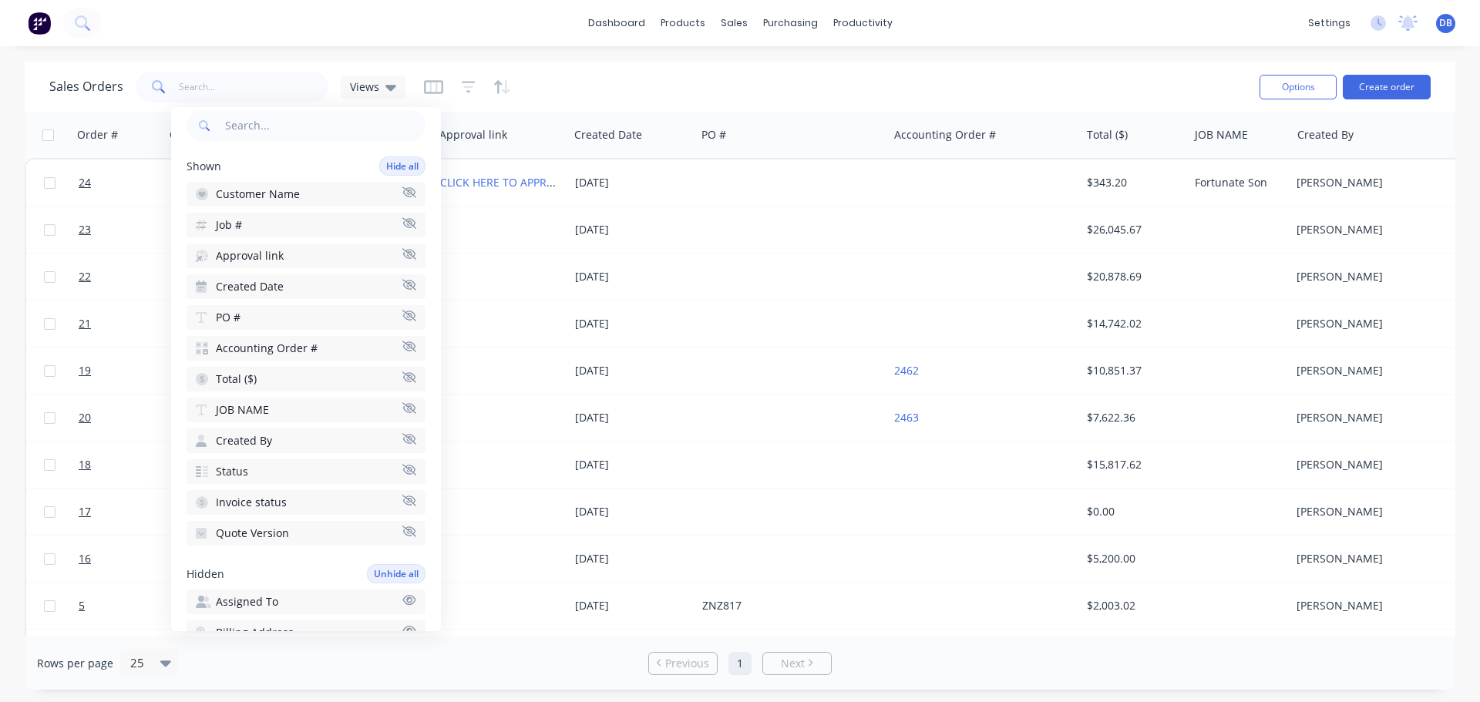
click at [402, 317] on icon "button" at bounding box center [409, 315] width 14 height 11
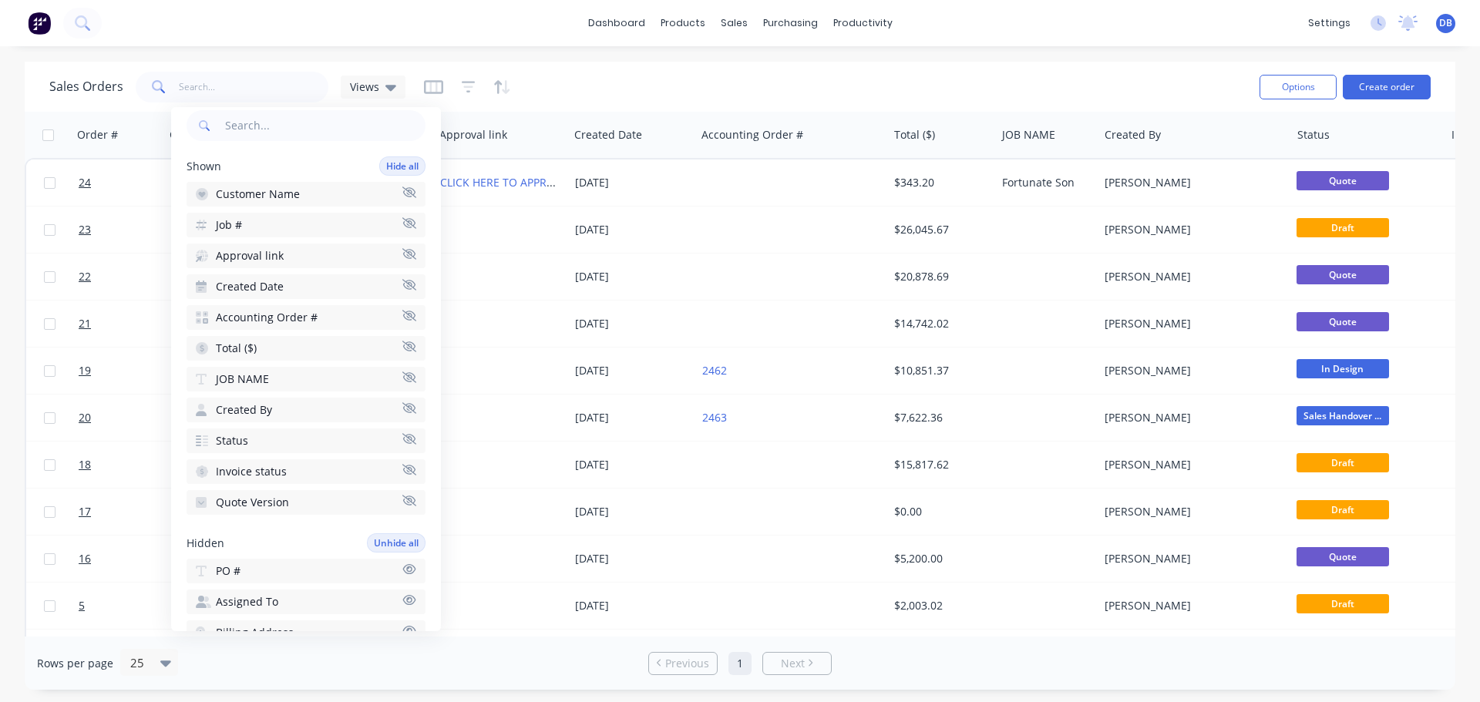
click at [829, 75] on div "Sales Orders Views" at bounding box center [648, 87] width 1198 height 38
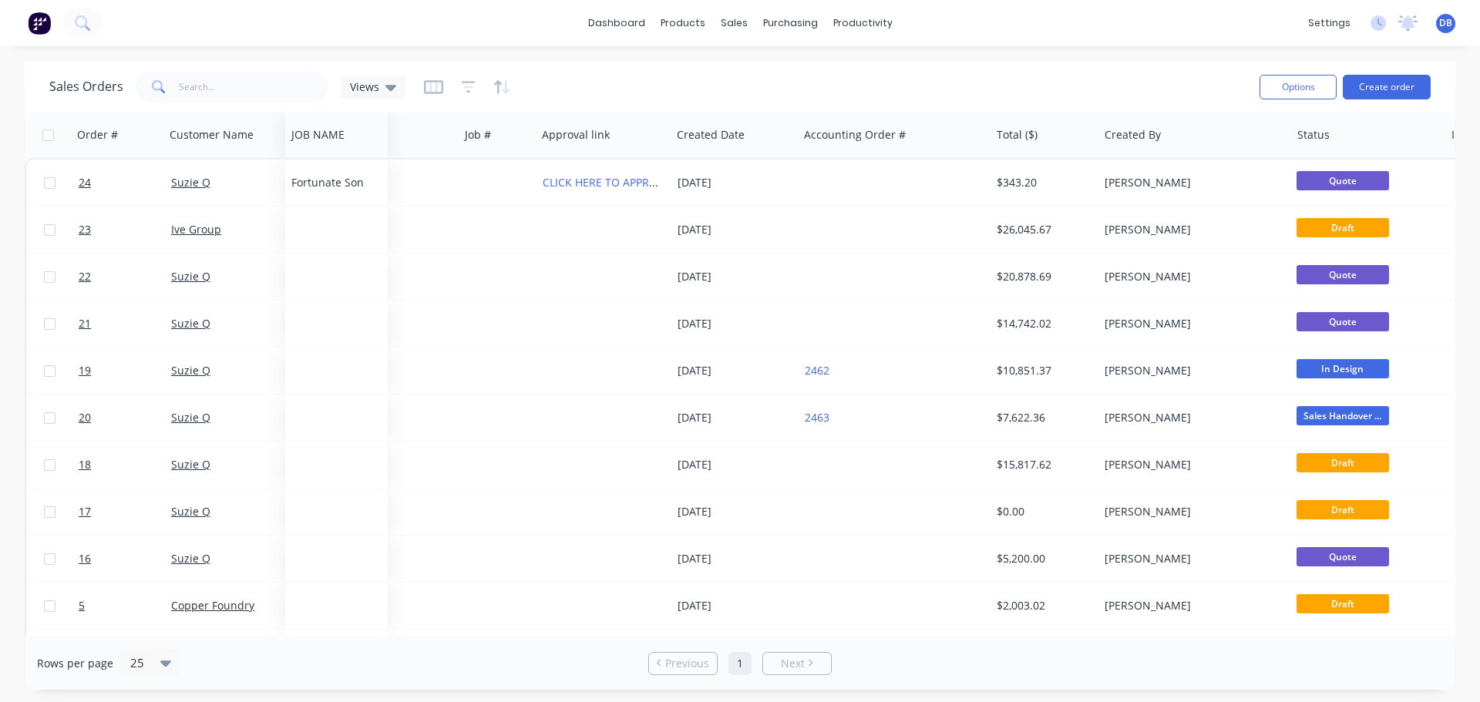
drag, startPoint x: 1037, startPoint y: 138, endPoint x: 327, endPoint y: 155, distance: 710.8
click at [327, 155] on div "JOB NAME" at bounding box center [336, 135] width 103 height 46
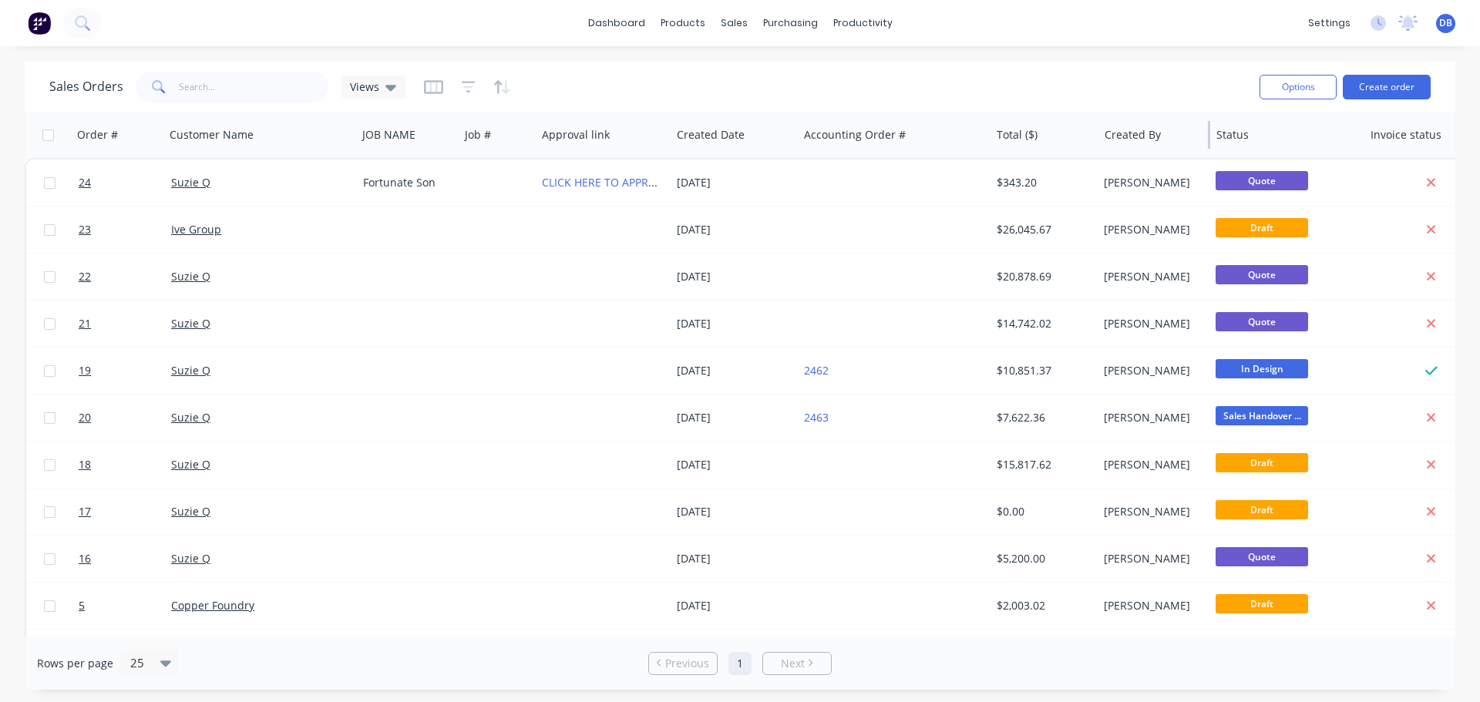
drag, startPoint x: 1290, startPoint y: 133, endPoint x: 1201, endPoint y: 136, distance: 89.4
click at [1201, 136] on div "Created By" at bounding box center [1154, 135] width 112 height 46
drag, startPoint x: 1363, startPoint y: 133, endPoint x: 1326, endPoint y: 135, distance: 37.8
click at [1326, 135] on div at bounding box center [1325, 135] width 2 height 28
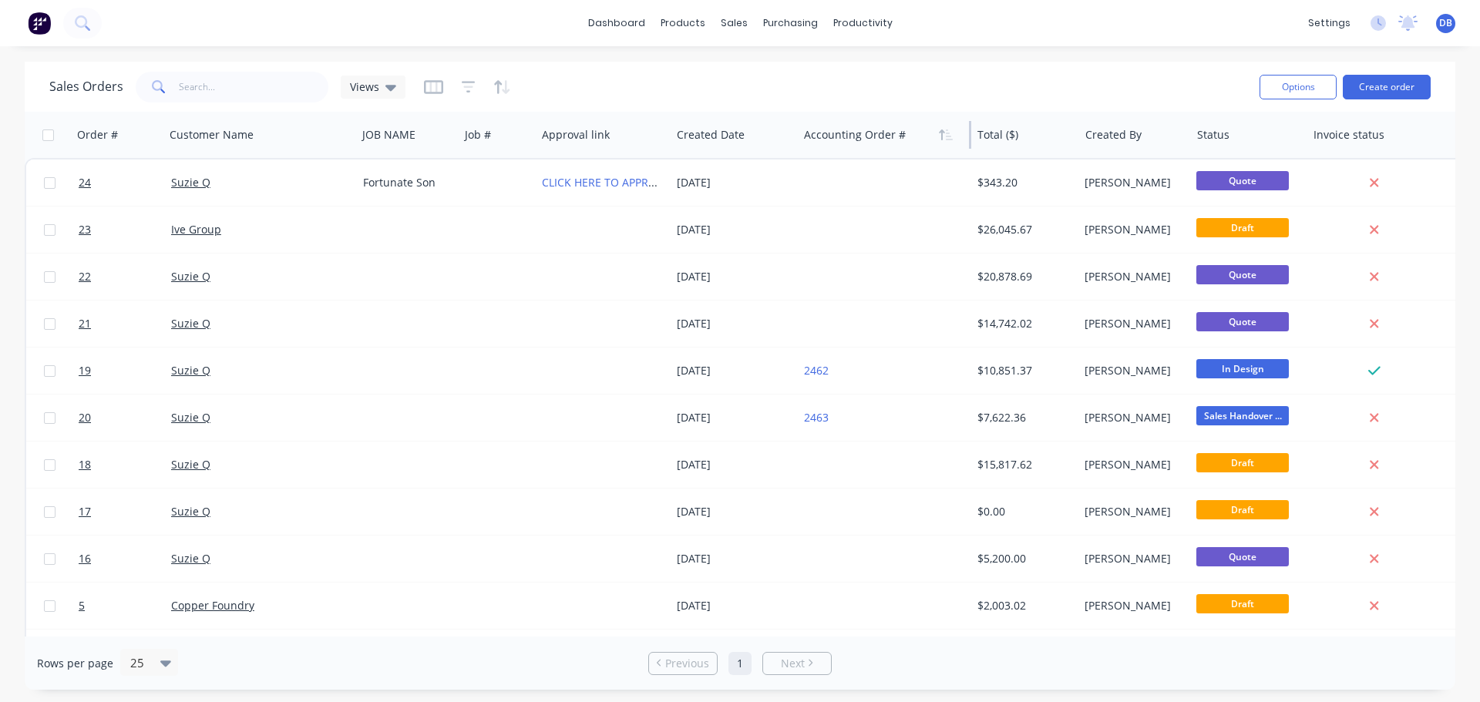
drag, startPoint x: 988, startPoint y: 137, endPoint x: 888, endPoint y: 141, distance: 100.3
click at [888, 141] on div "Accounting Order #" at bounding box center [884, 135] width 173 height 46
drag, startPoint x: 969, startPoint y: 135, endPoint x: 879, endPoint y: 139, distance: 89.5
click at [879, 139] on div "Accounting Order #" at bounding box center [884, 135] width 173 height 46
click at [464, 87] on icon "button" at bounding box center [468, 87] width 10 height 2
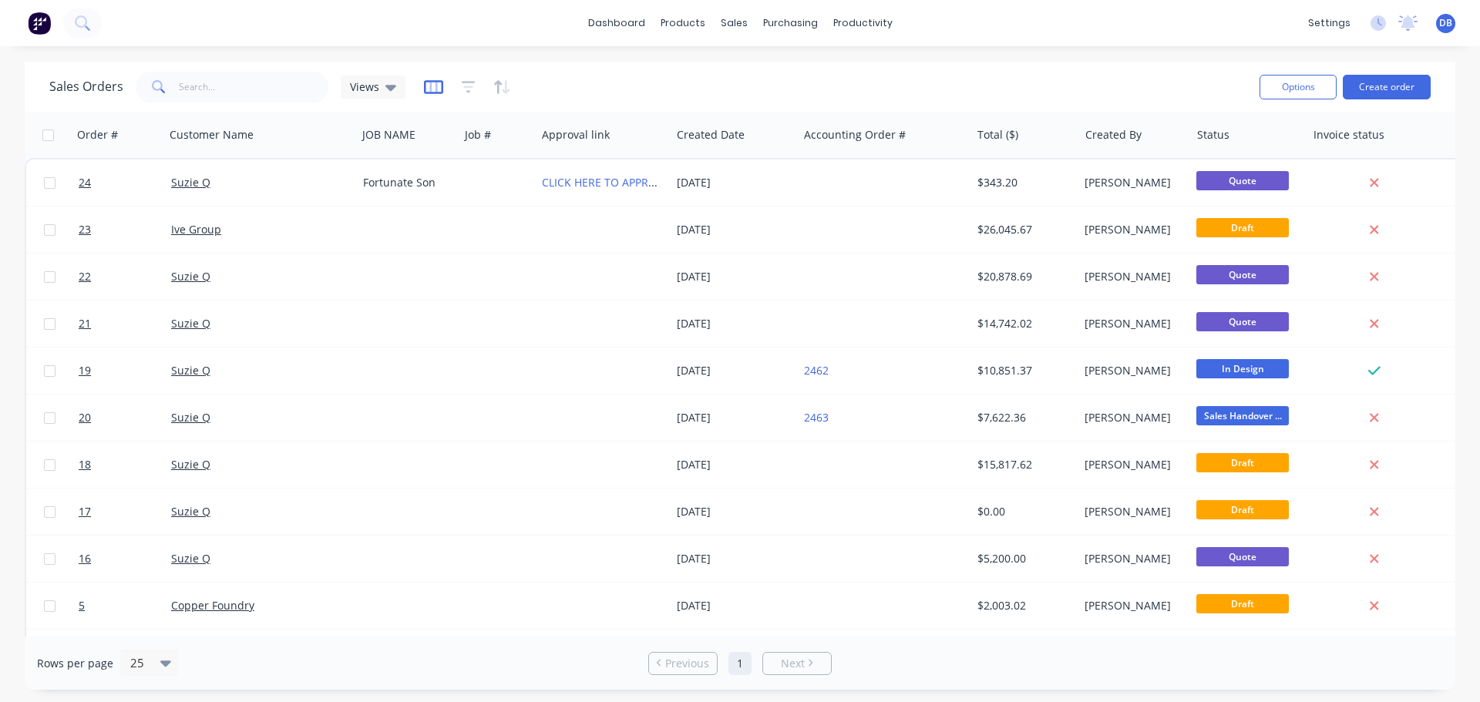
click at [435, 87] on icon "button" at bounding box center [433, 87] width 8 height 10
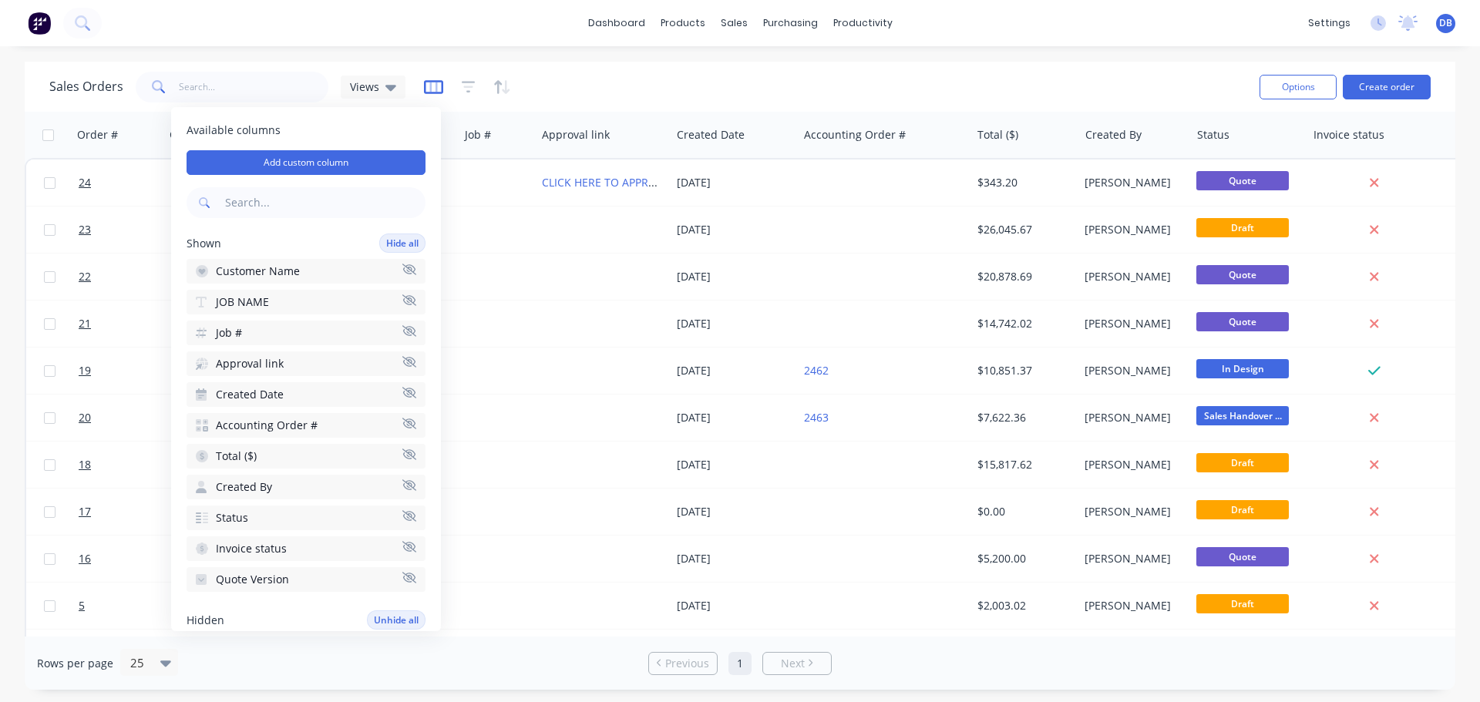
click at [435, 87] on icon "button" at bounding box center [433, 87] width 8 height 10
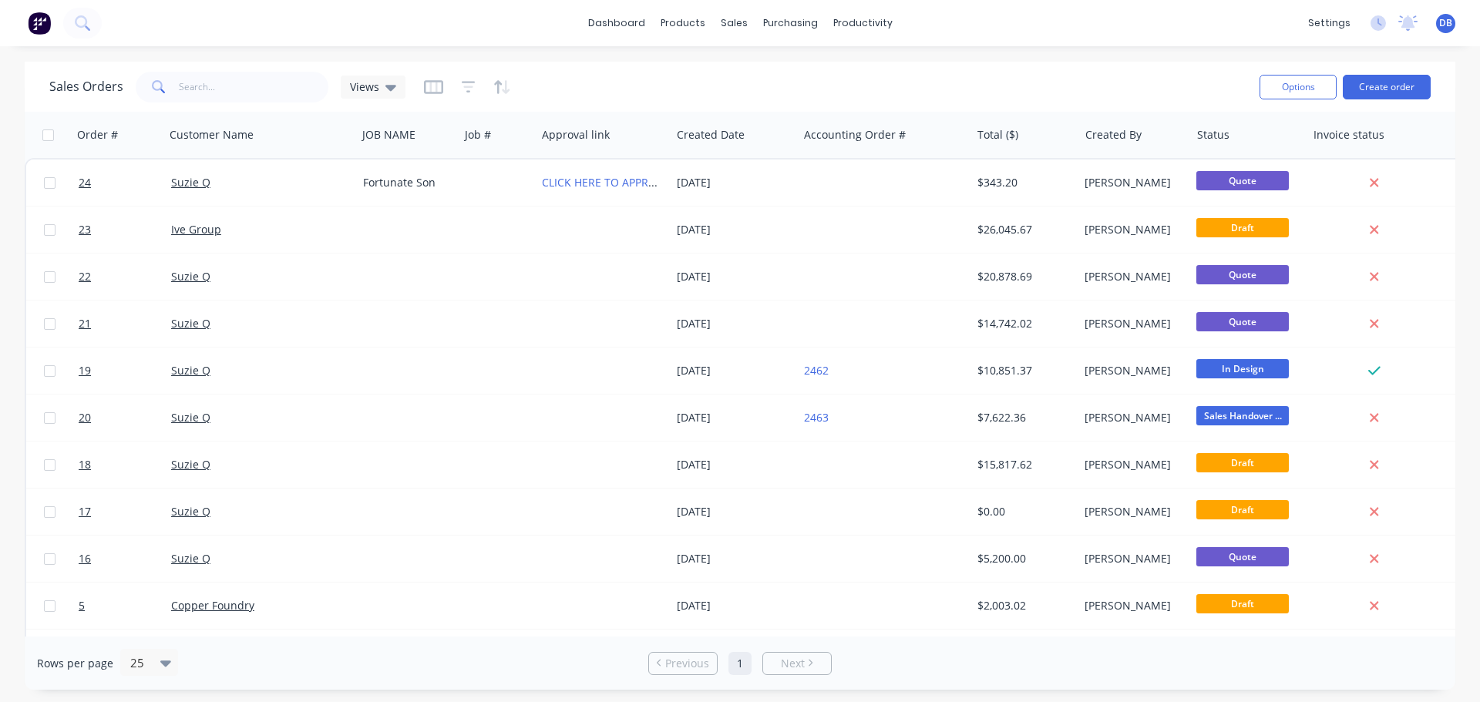
click at [593, 87] on div "Sales Orders Views" at bounding box center [648, 87] width 1198 height 38
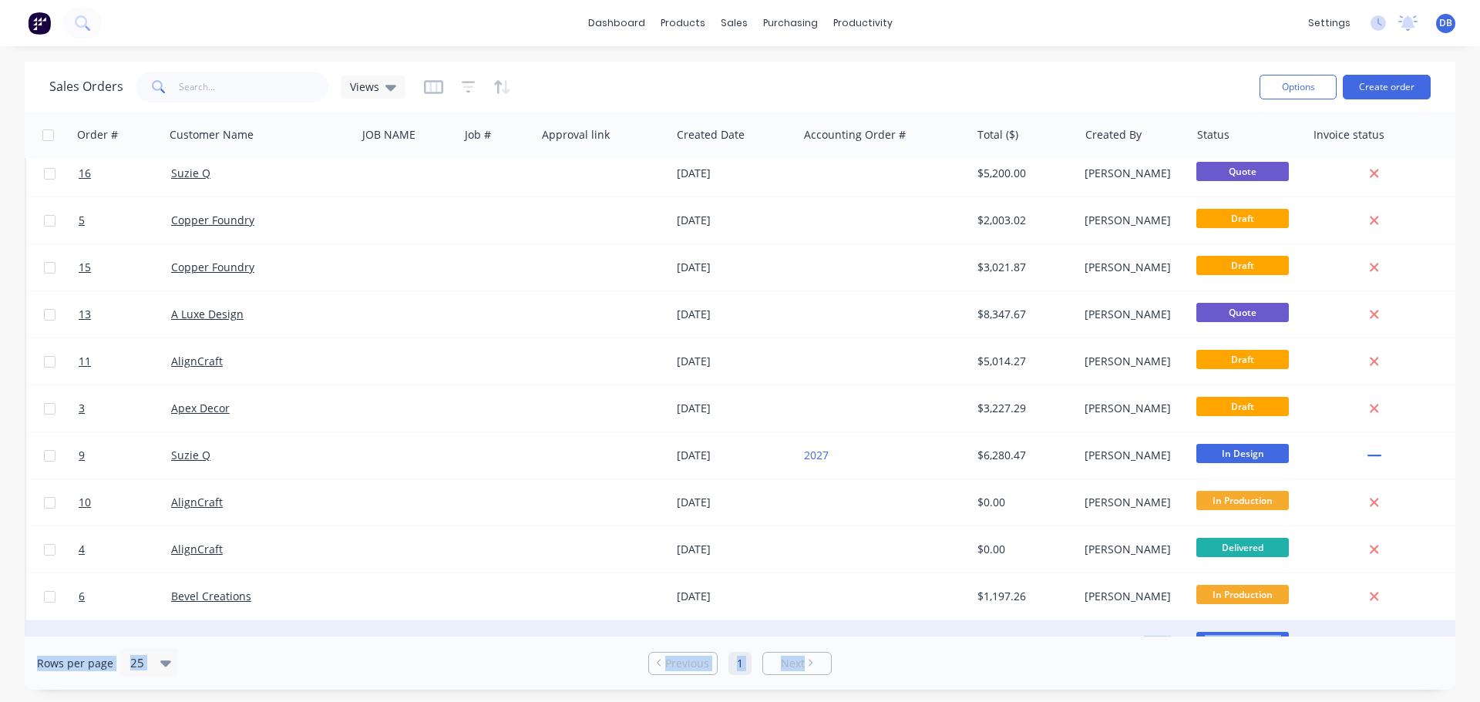
scroll to position [435, 0]
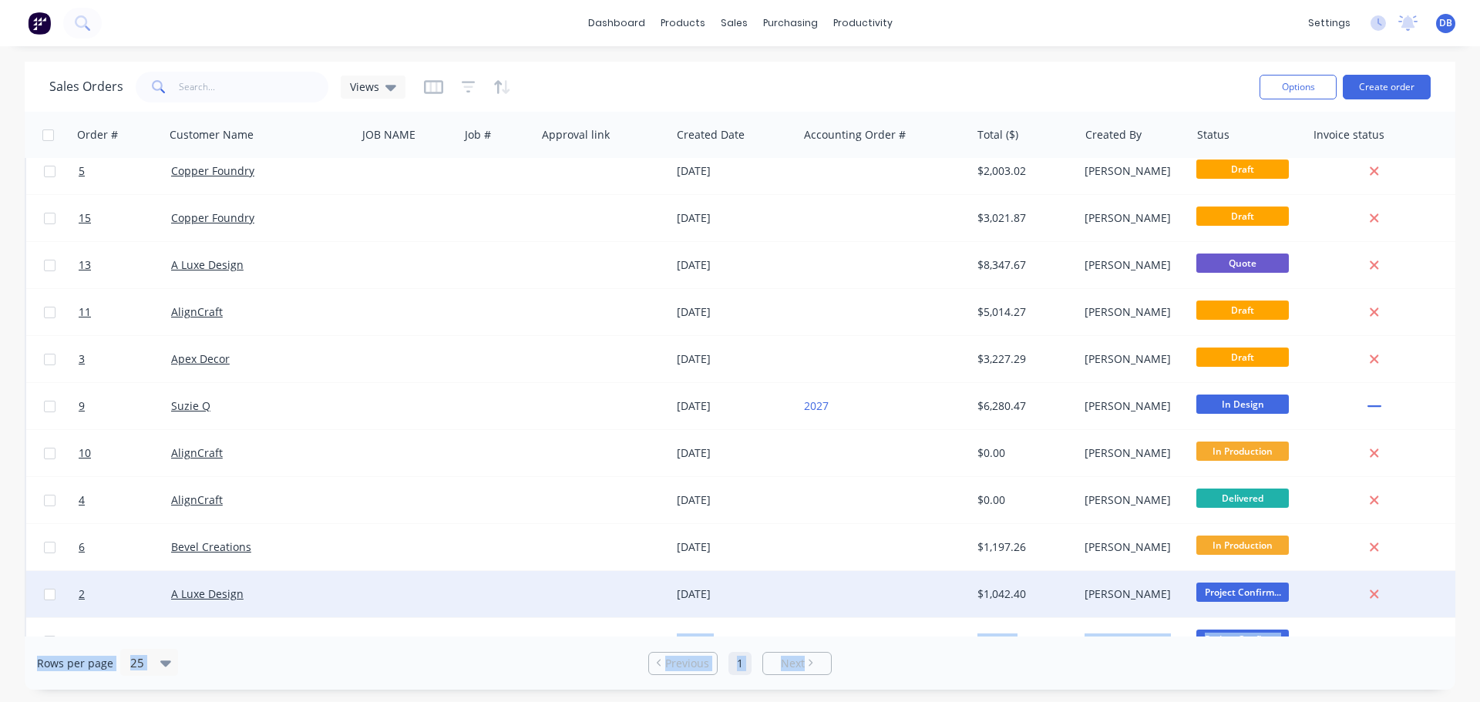
drag, startPoint x: 1065, startPoint y: 637, endPoint x: 1216, endPoint y: 610, distance: 153.4
click at [1216, 610] on div "Sales Orders Views Options Create order Order # Customer Name JOB NAME Job # Ap…" at bounding box center [740, 376] width 1430 height 628
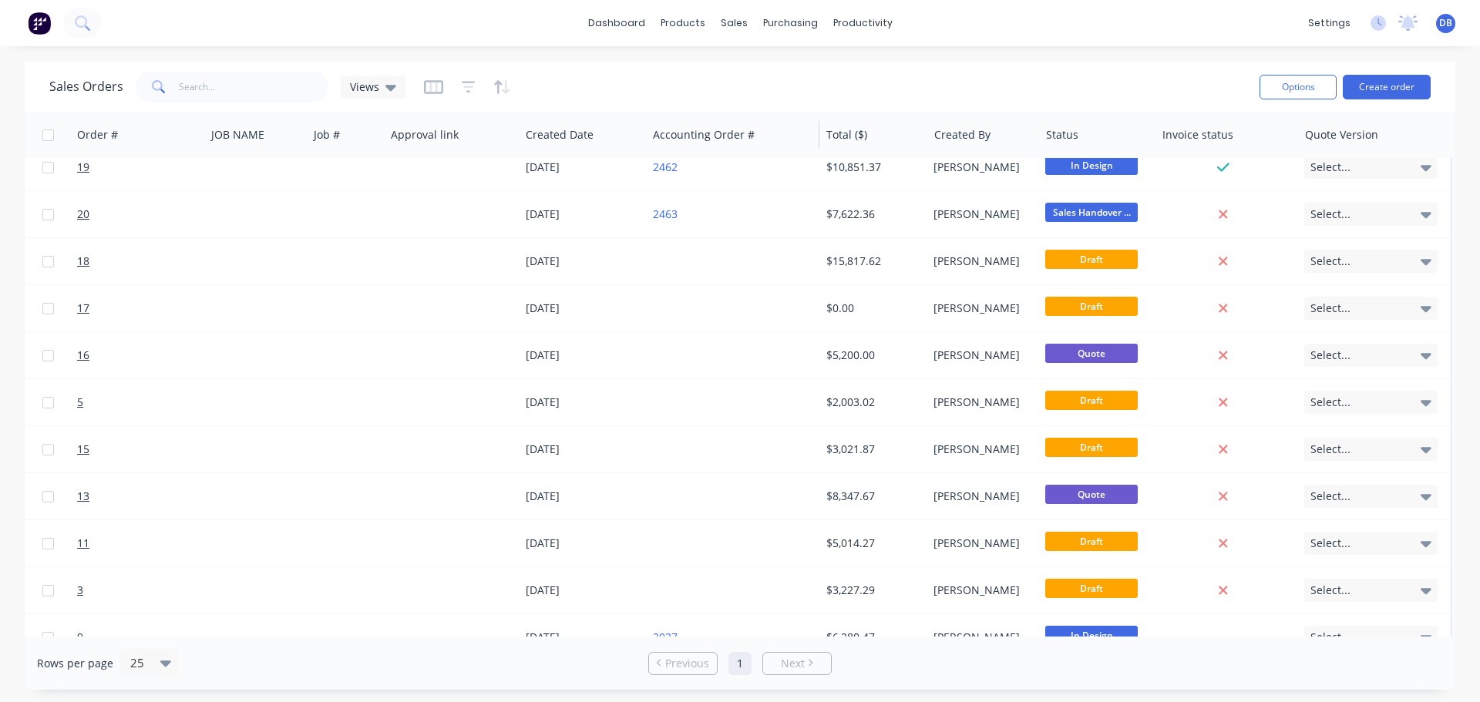
scroll to position [203, 151]
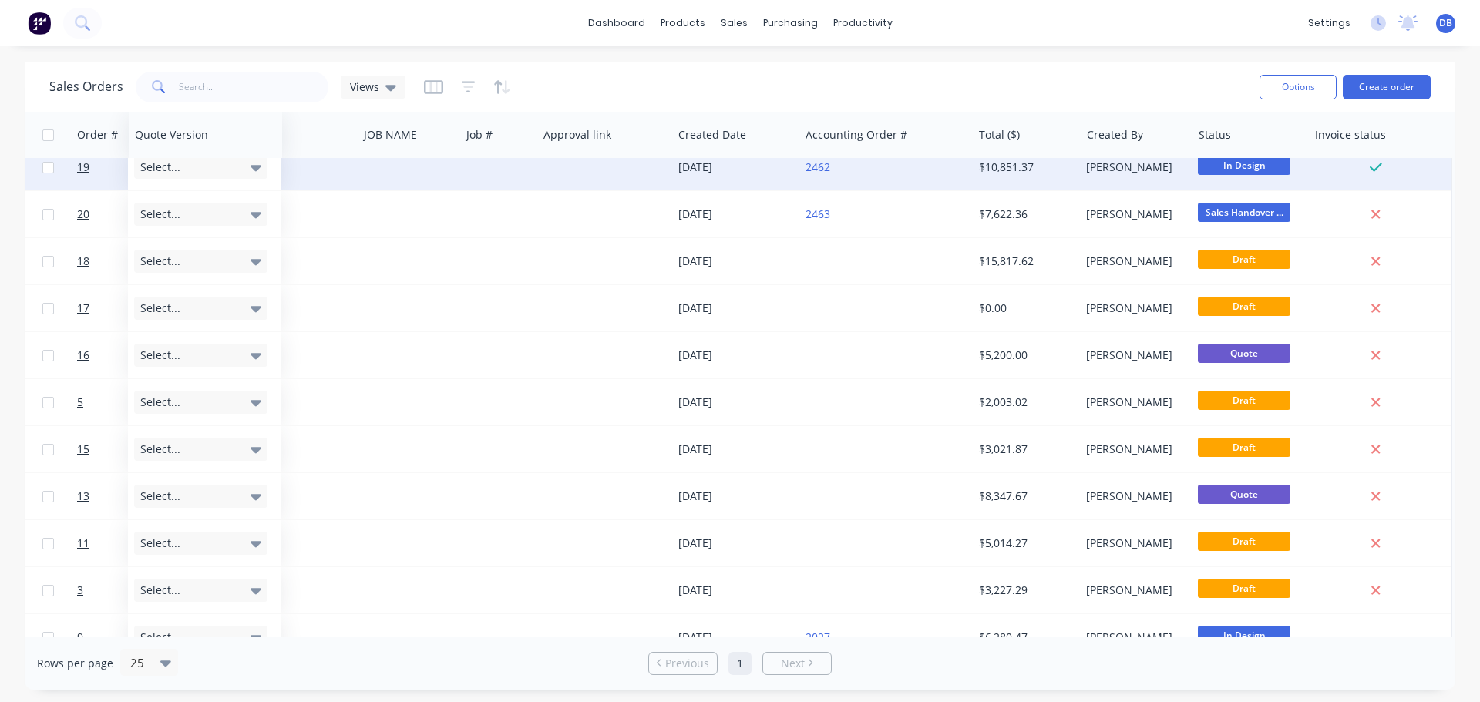
drag, startPoint x: 1356, startPoint y: 135, endPoint x: 189, endPoint y: 181, distance: 1167.8
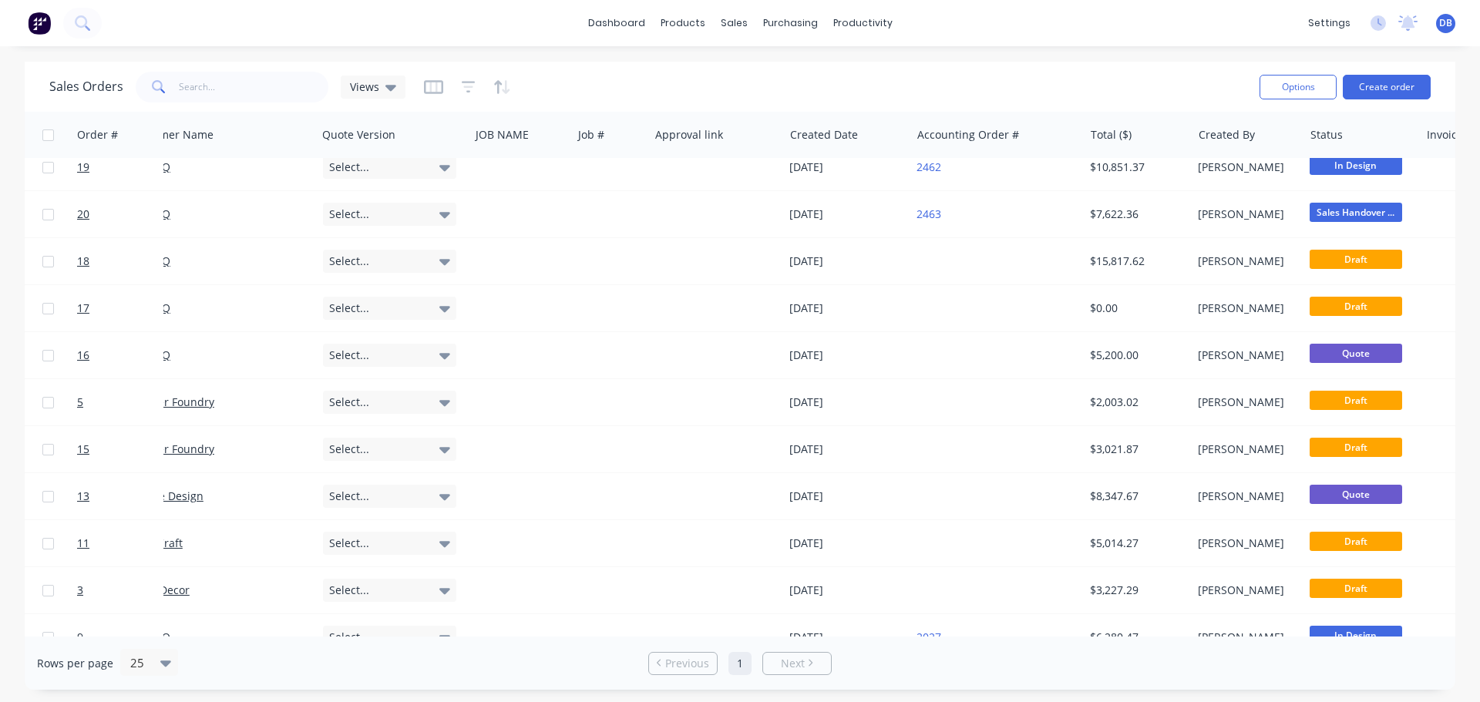
scroll to position [203, 0]
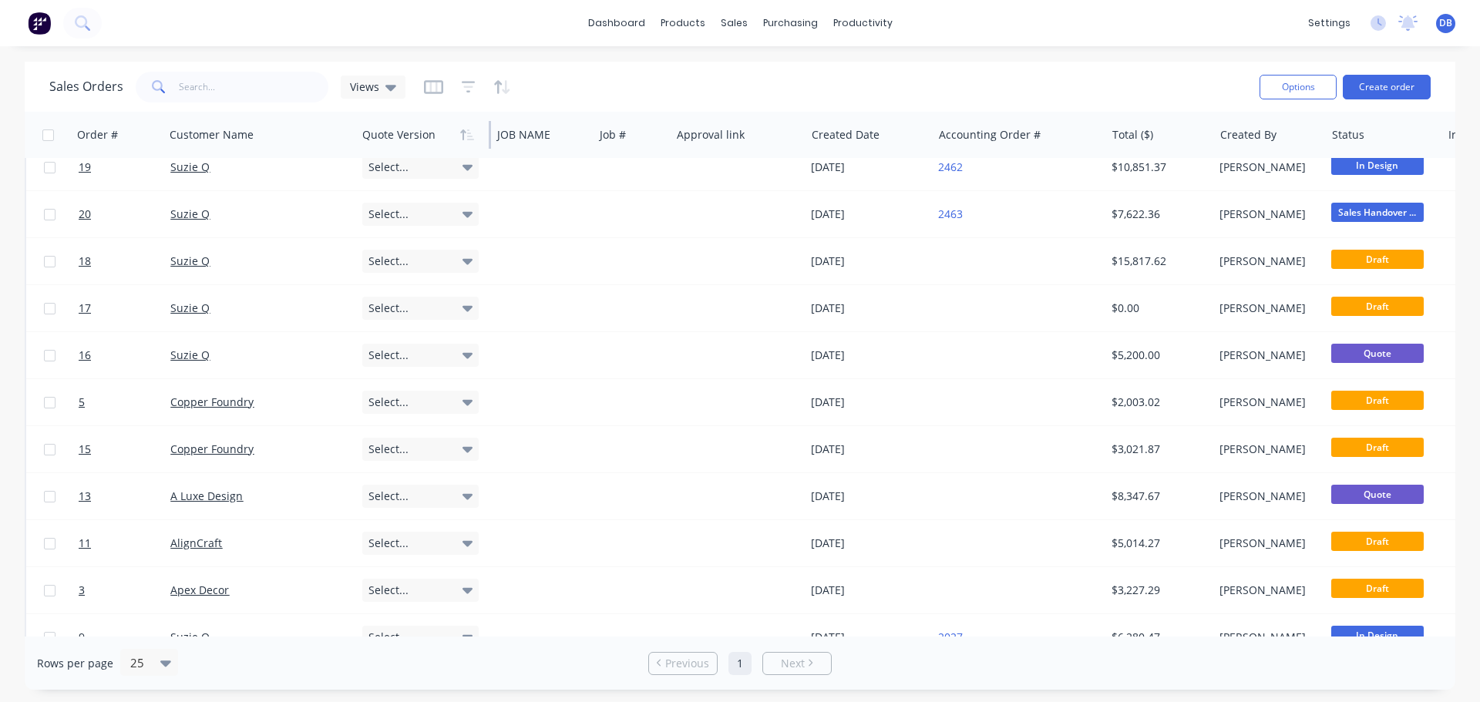
drag, startPoint x: 466, startPoint y: 128, endPoint x: 432, endPoint y: 128, distance: 34.7
click at [432, 128] on div "Quote Version" at bounding box center [423, 135] width 135 height 46
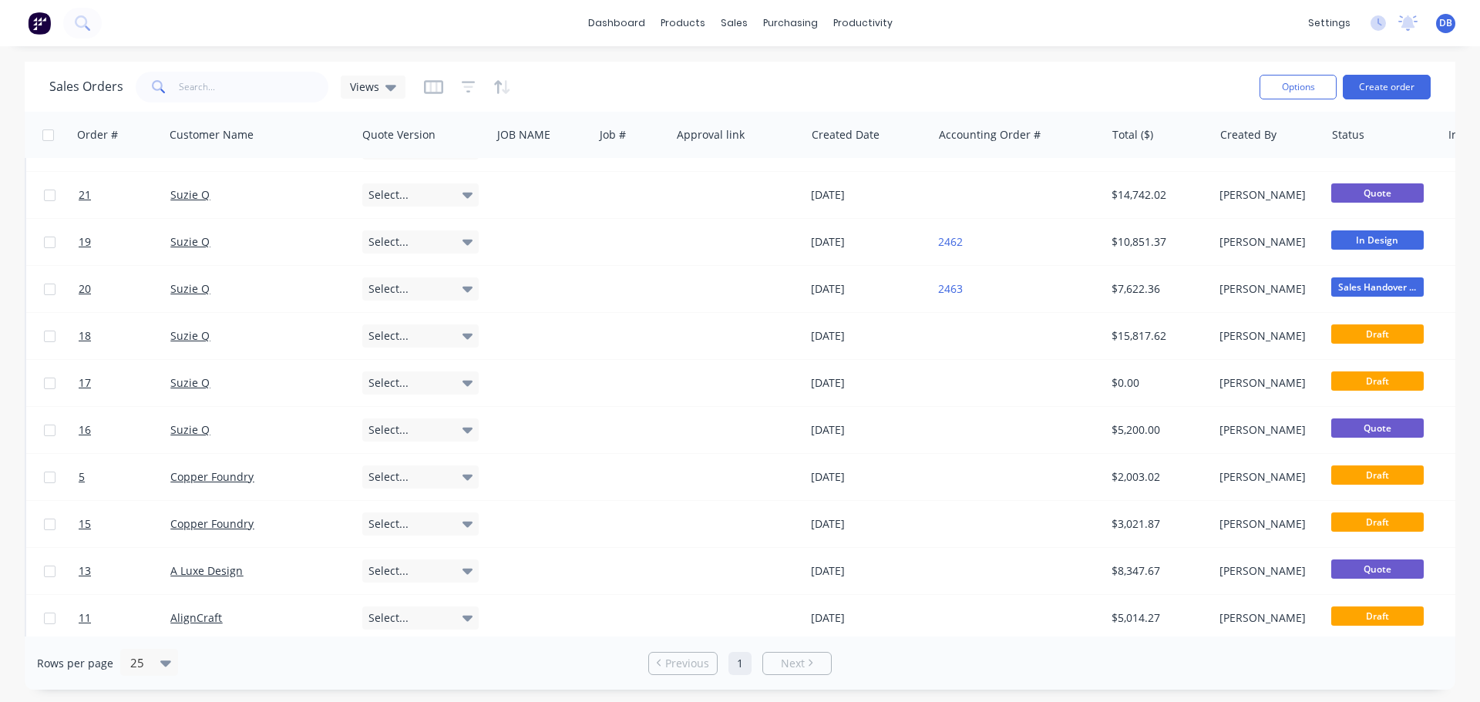
scroll to position [0, 0]
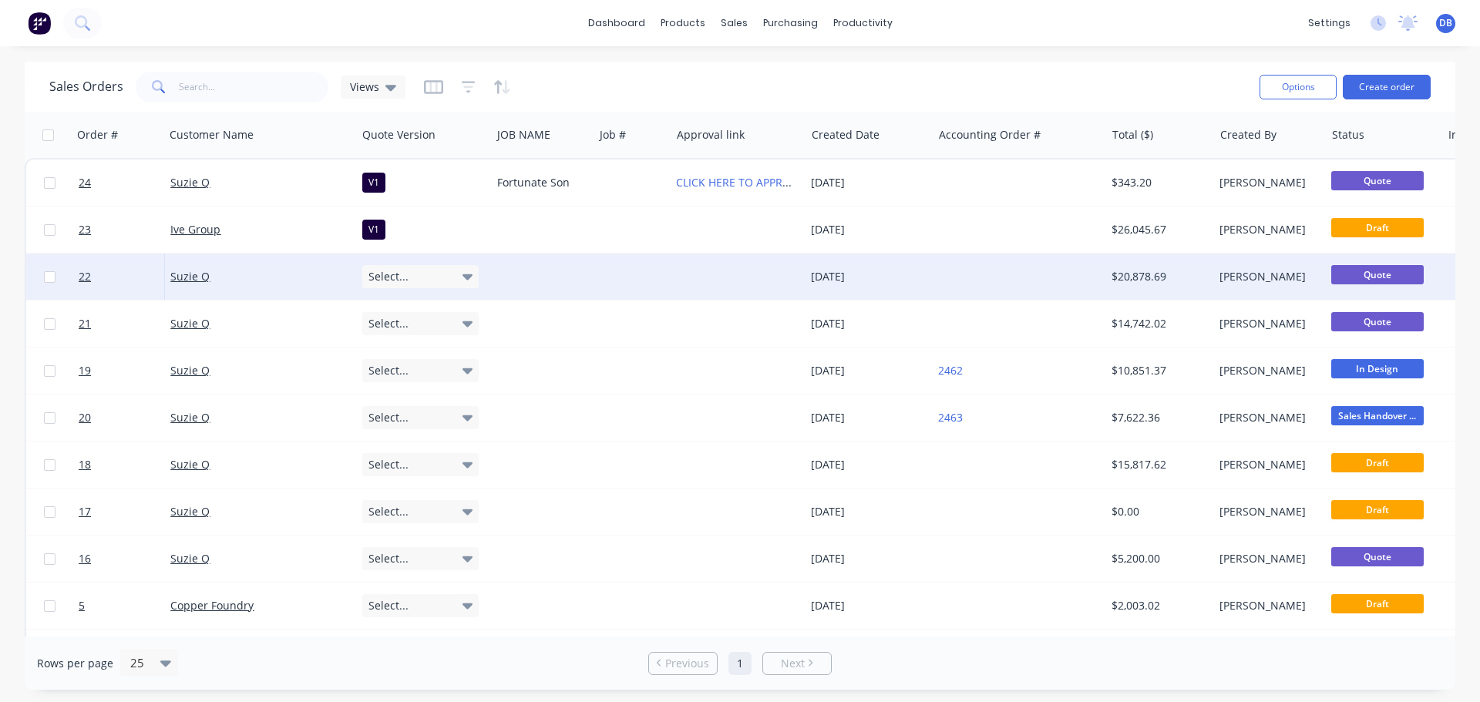
click at [437, 282] on div "Select..." at bounding box center [420, 276] width 116 height 23
click at [437, 282] on div at bounding box center [429, 277] width 135 height 46
click at [577, 59] on div "dashboard products sales purchasing productivity dashboard products Product Cat…" at bounding box center [740, 351] width 1480 height 702
click at [580, 85] on div "Sales Orders Views" at bounding box center [648, 87] width 1198 height 38
click at [580, 0] on div "dashboard products sales purchasing productivity dashboard products Product Cat…" at bounding box center [740, 23] width 1480 height 46
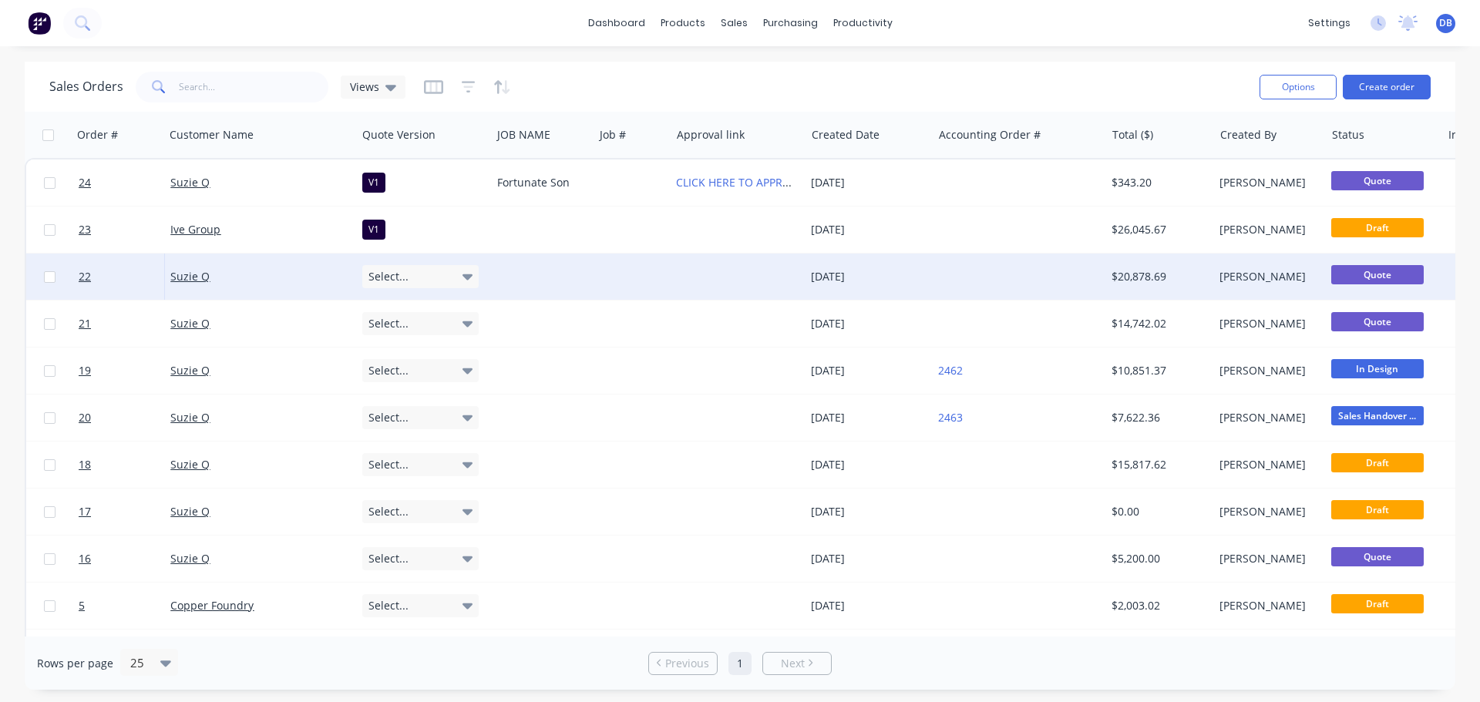
click at [590, 6] on div "dashboard products sales purchasing productivity dashboard products Product Cat…" at bounding box center [740, 23] width 1480 height 46
click at [595, 15] on link "dashboard" at bounding box center [616, 23] width 72 height 23
